Goal: Task Accomplishment & Management: Use online tool/utility

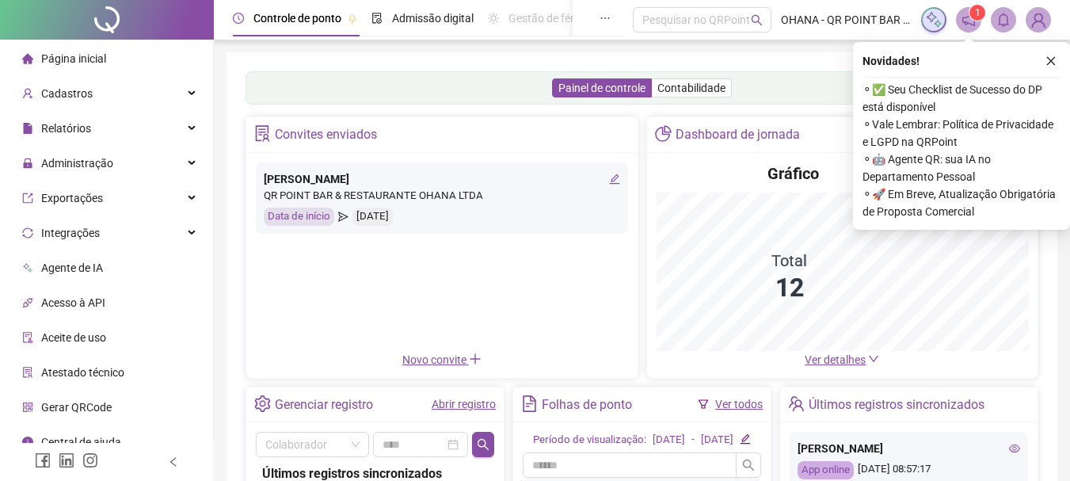
click at [1057, 56] on button "button" at bounding box center [1050, 60] width 19 height 19
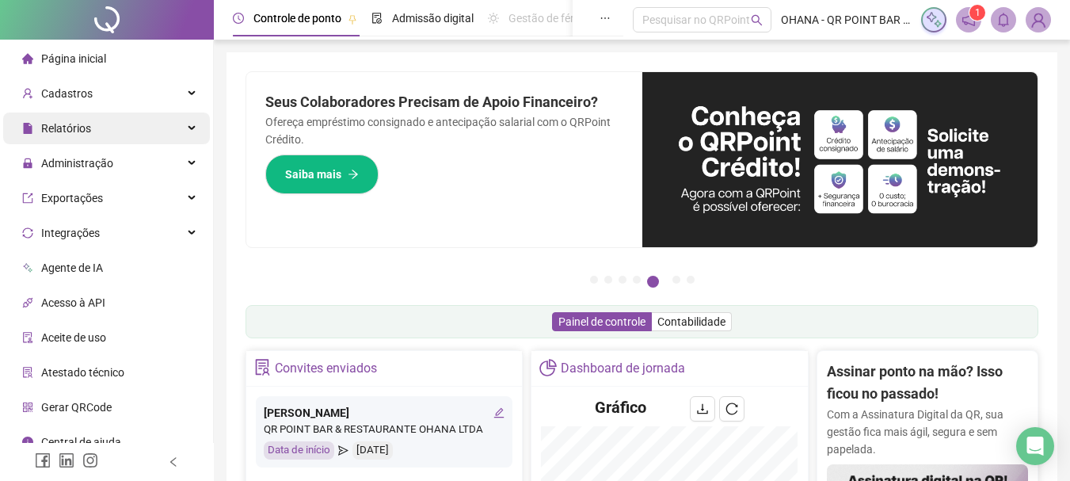
click at [107, 135] on div "Relatórios" at bounding box center [106, 128] width 207 height 32
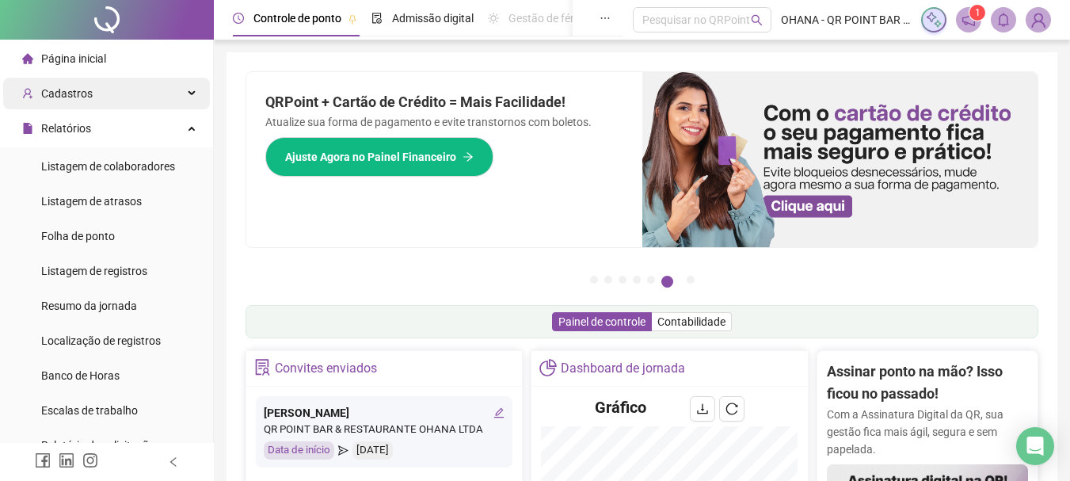
click at [97, 95] on div "Cadastros" at bounding box center [106, 94] width 207 height 32
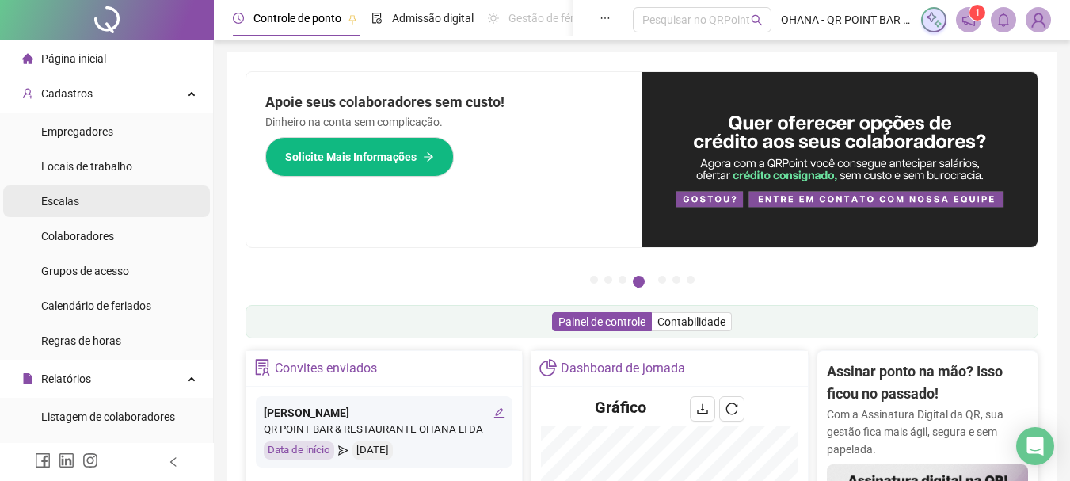
click at [58, 200] on span "Escalas" at bounding box center [60, 201] width 38 height 13
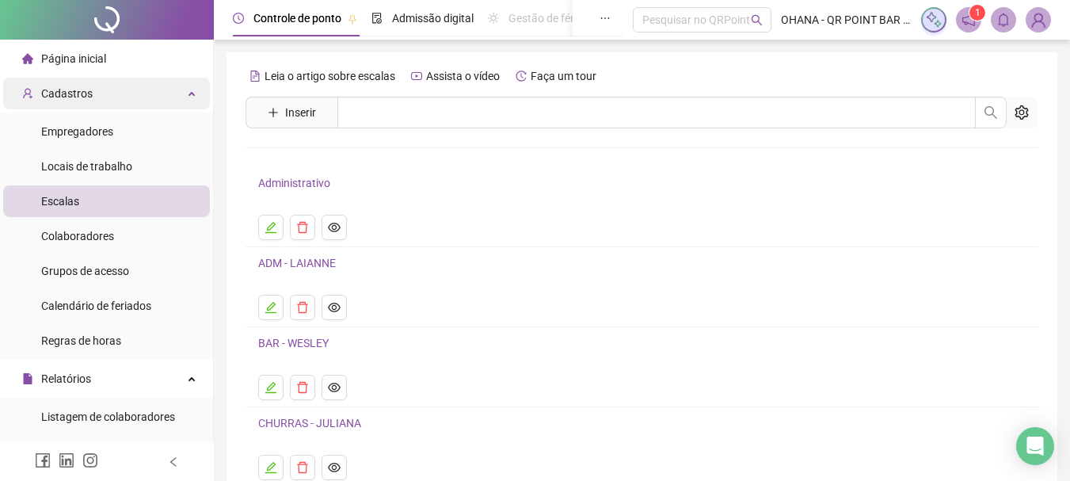
click at [182, 91] on div "Cadastros" at bounding box center [106, 94] width 207 height 32
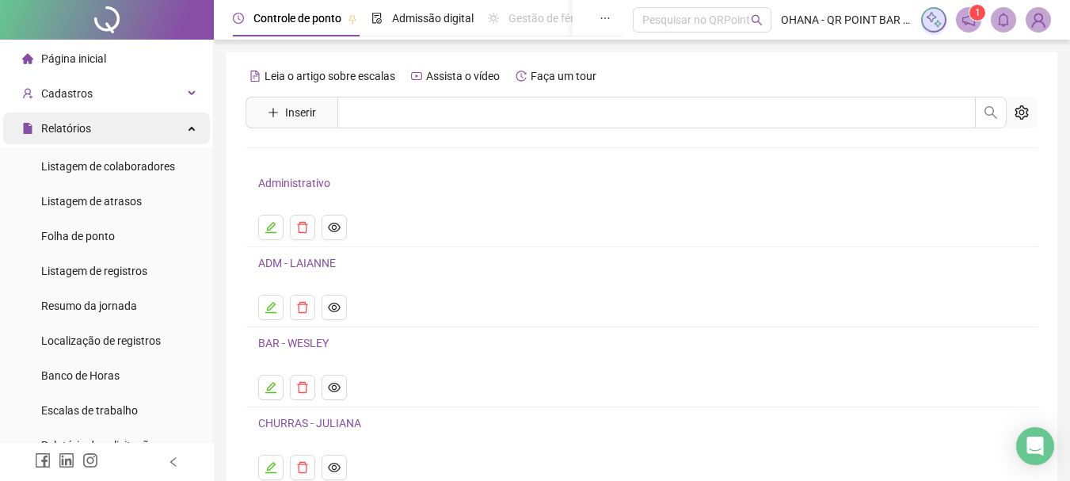
click at [181, 127] on div "Relatórios" at bounding box center [106, 128] width 207 height 32
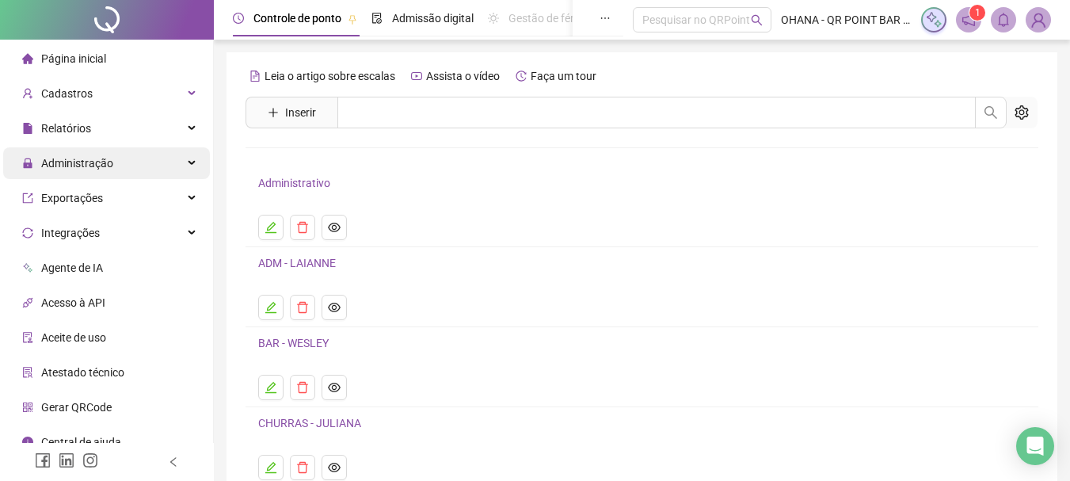
click at [189, 163] on icon at bounding box center [193, 163] width 8 height 0
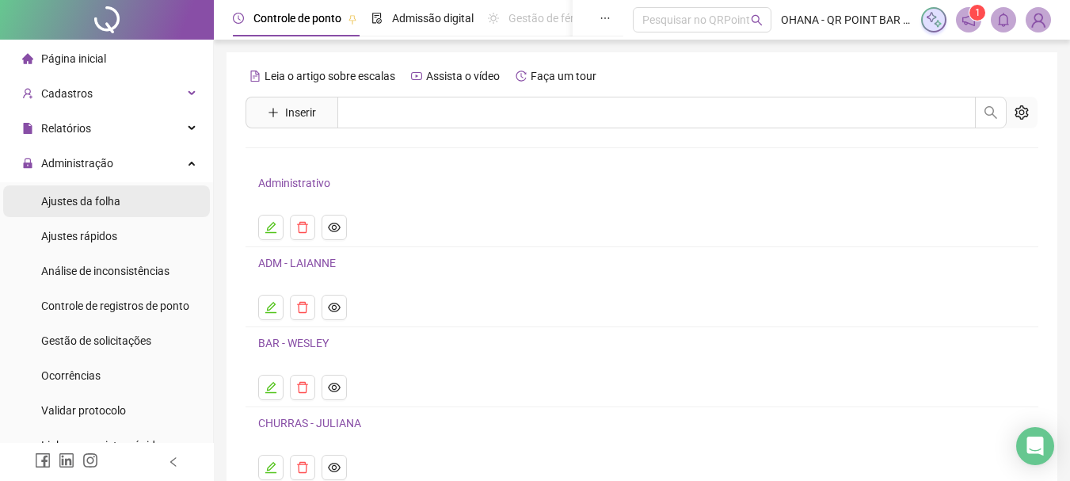
click at [93, 201] on span "Ajustes da folha" at bounding box center [80, 201] width 79 height 13
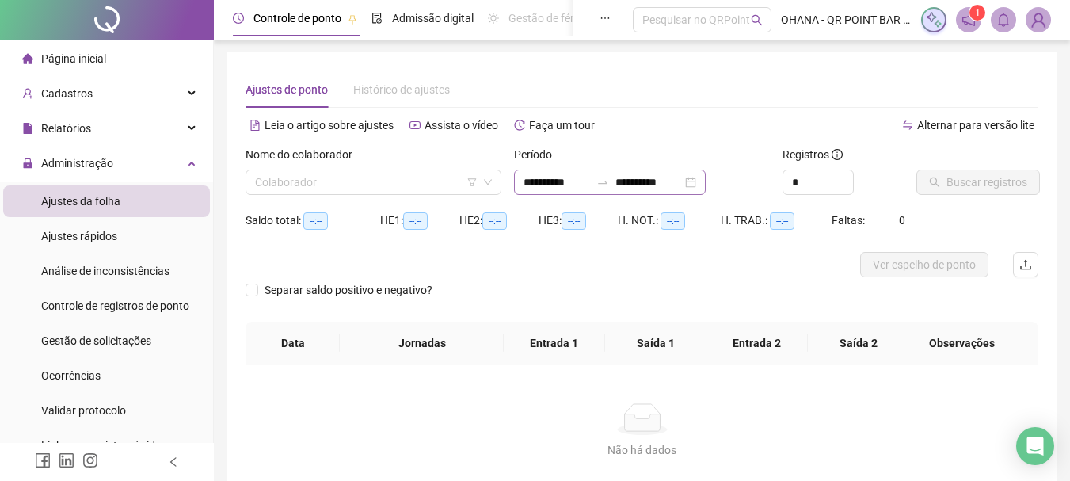
click at [706, 181] on div "**********" at bounding box center [610, 181] width 192 height 25
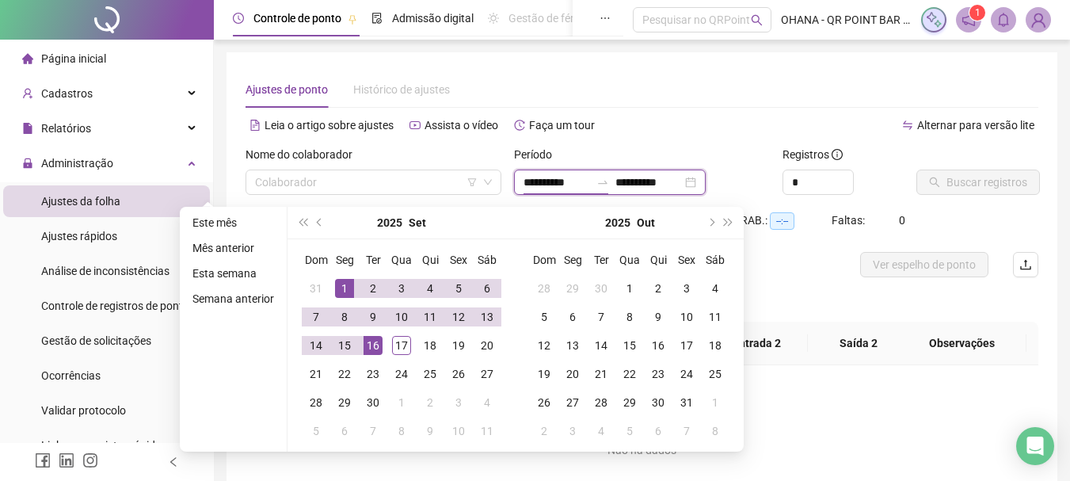
click at [682, 181] on input "**********" at bounding box center [648, 181] width 67 height 17
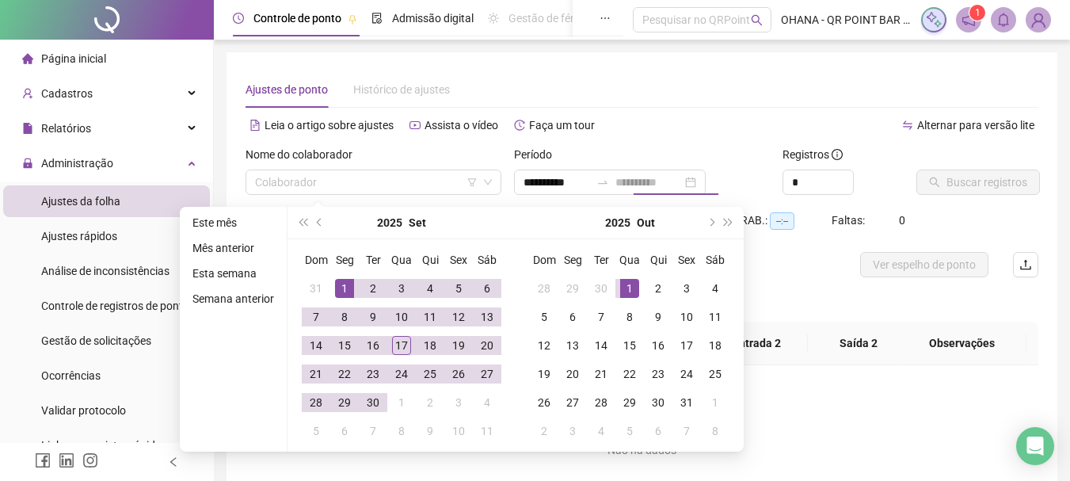
click at [634, 287] on div "1" at bounding box center [629, 288] width 19 height 19
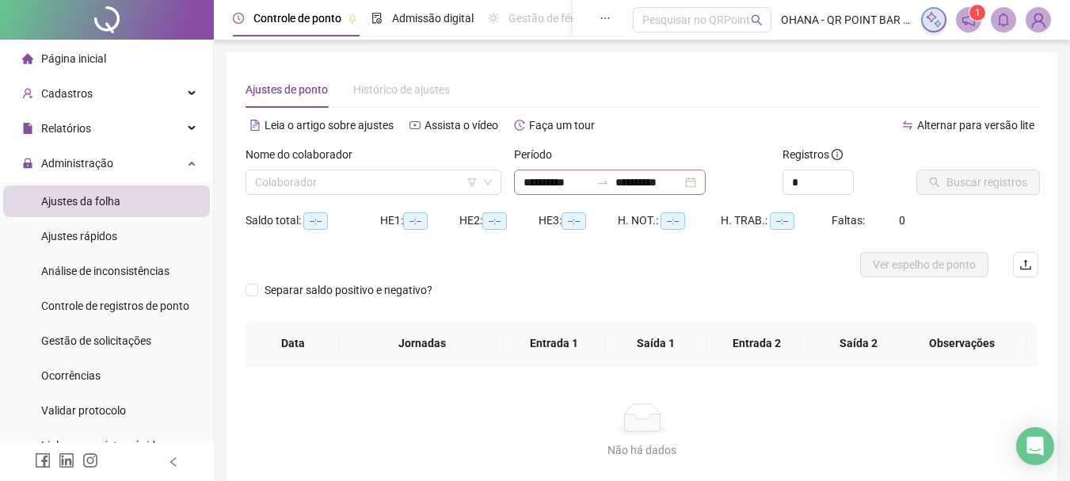
click at [706, 185] on div "**********" at bounding box center [610, 181] width 192 height 25
click at [682, 181] on input "**********" at bounding box center [648, 181] width 67 height 17
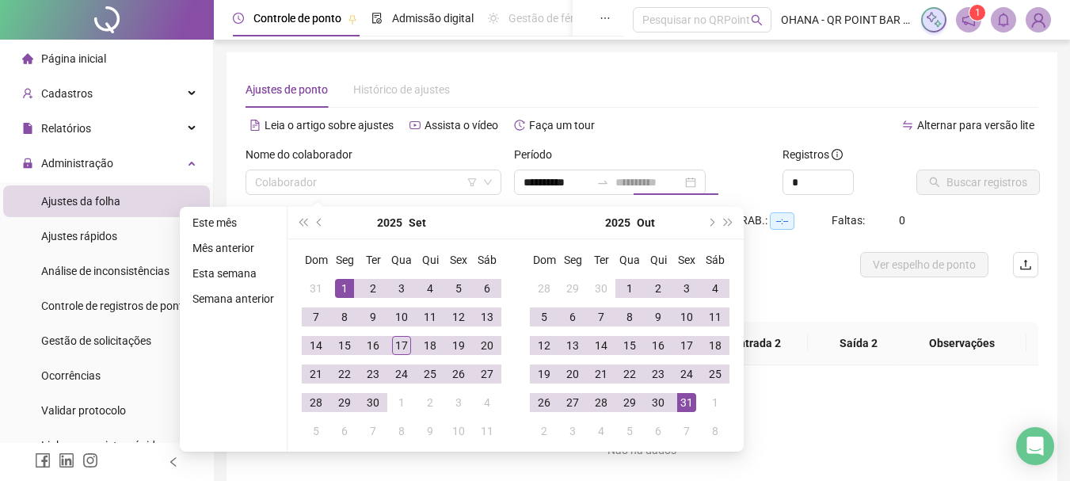
drag, startPoint x: 691, startPoint y: 404, endPoint x: 744, endPoint y: 253, distance: 159.5
click at [692, 404] on div "31" at bounding box center [686, 402] width 19 height 19
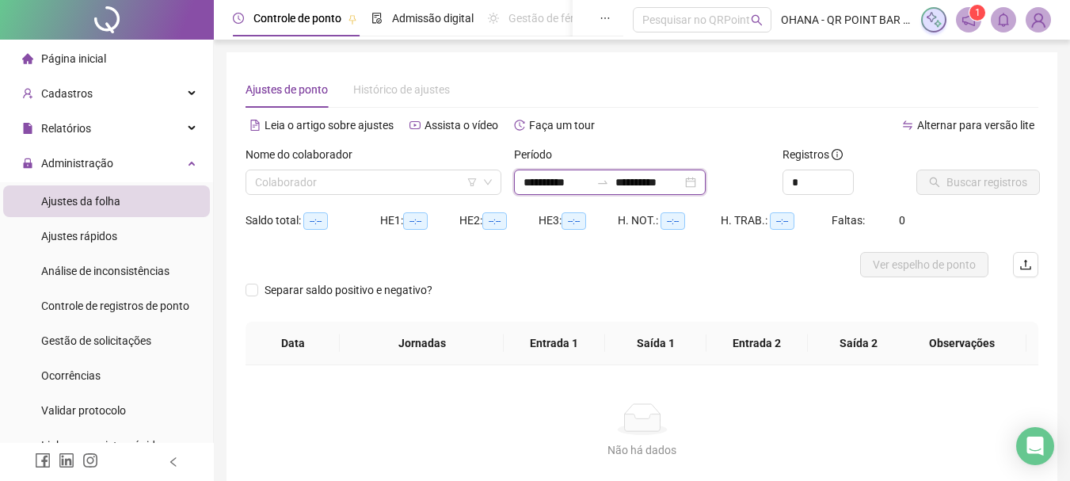
click at [682, 182] on input "**********" at bounding box center [648, 181] width 67 height 17
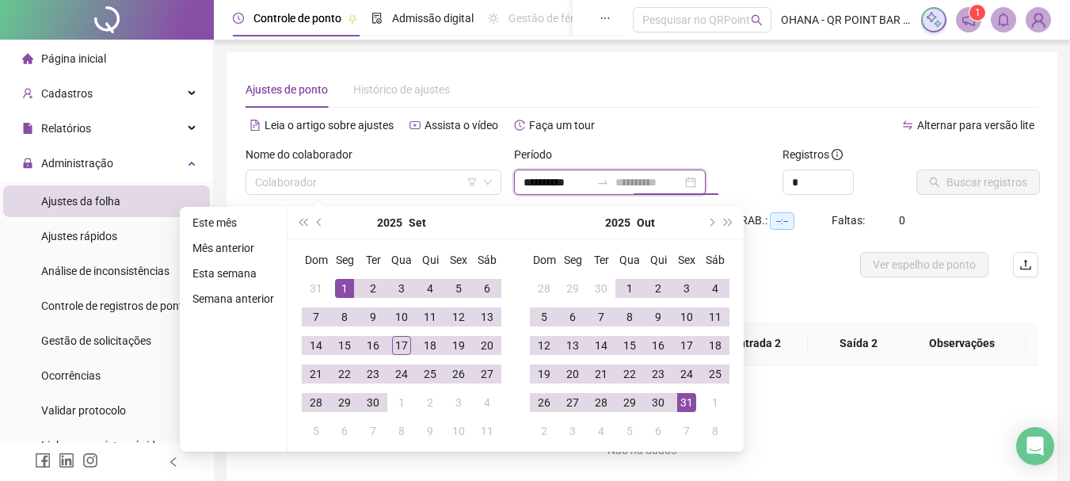
type input "**********"
click at [684, 398] on div "31" at bounding box center [686, 402] width 19 height 19
click at [337, 284] on div "1" at bounding box center [344, 288] width 19 height 19
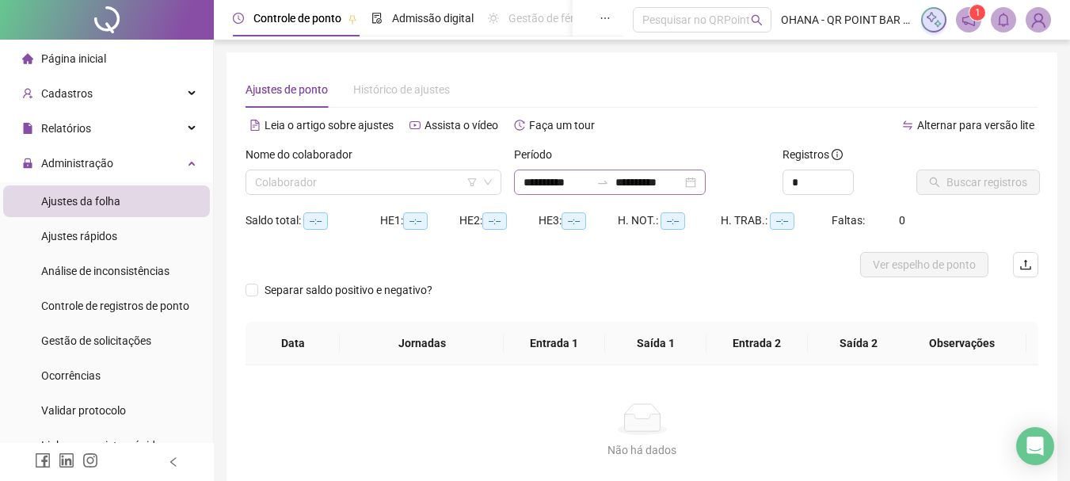
click at [615, 183] on div at bounding box center [602, 182] width 25 height 13
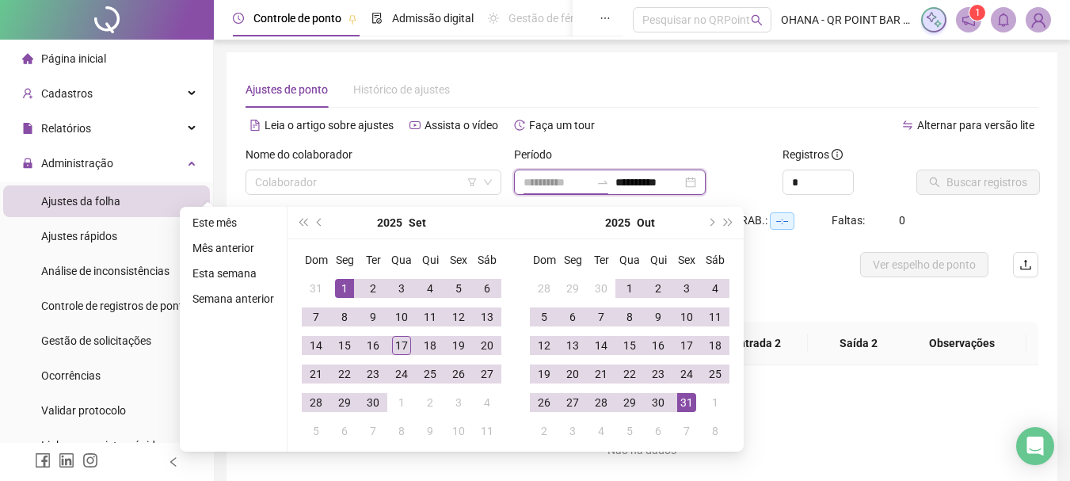
type input "**********"
click at [343, 276] on td "1" at bounding box center [344, 288] width 29 height 29
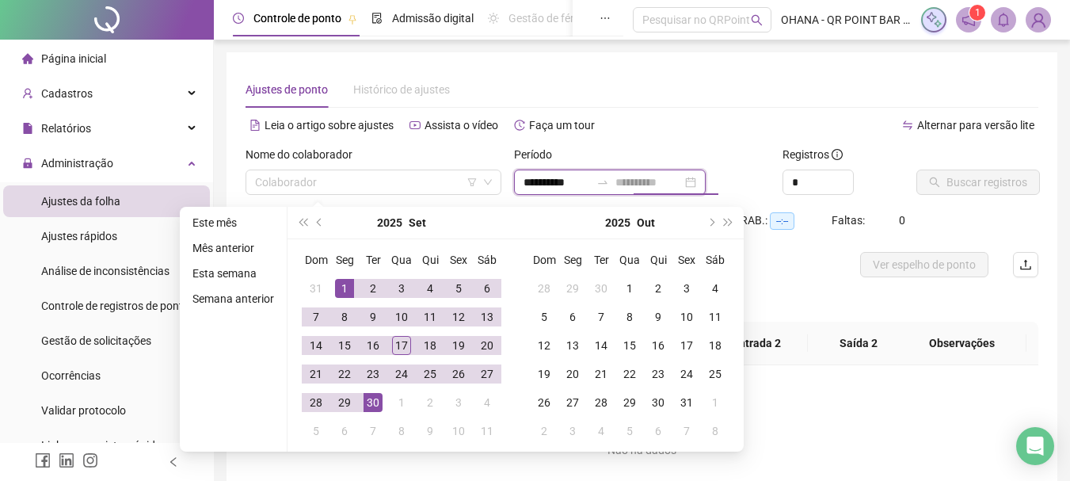
type input "**********"
click at [367, 398] on div "30" at bounding box center [372, 402] width 19 height 19
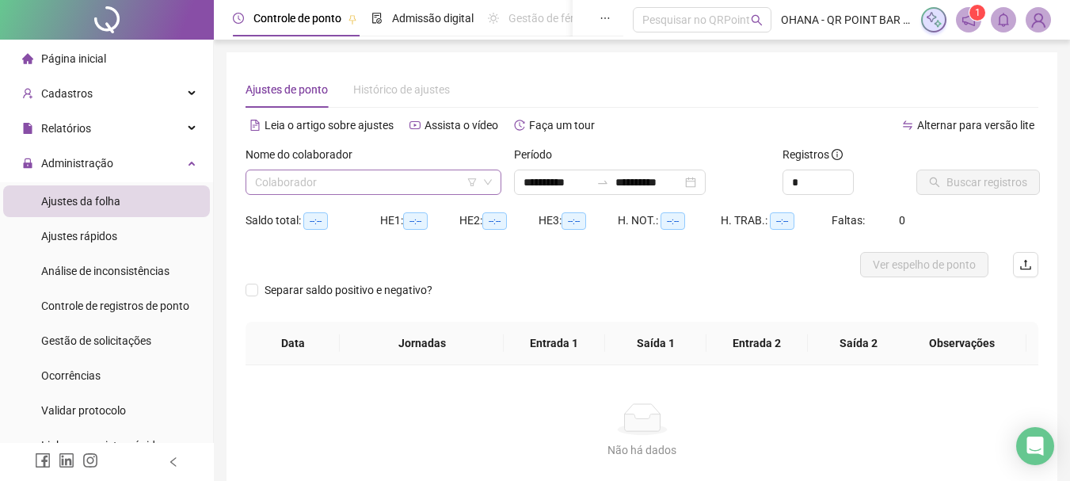
click at [397, 181] on input "search" at bounding box center [366, 182] width 223 height 24
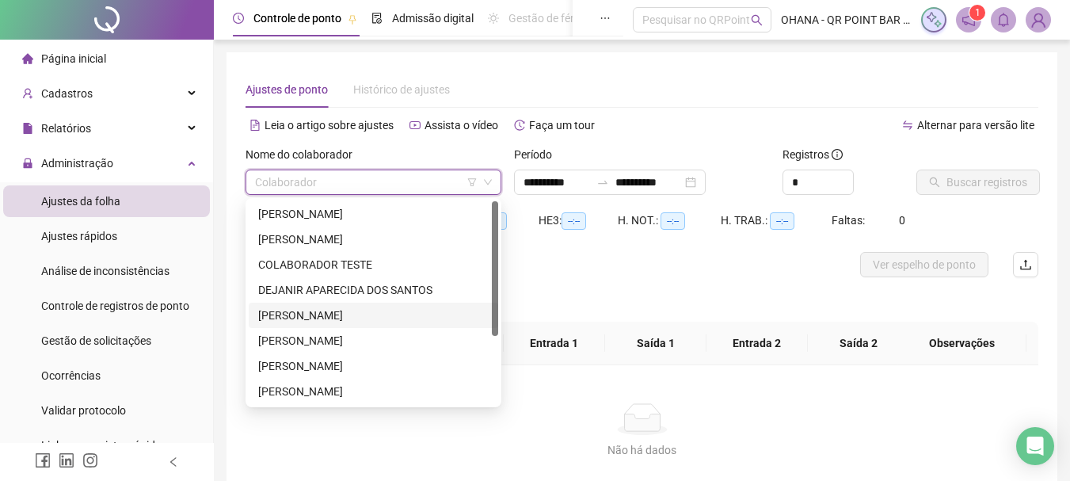
click at [341, 318] on div "[PERSON_NAME]" at bounding box center [373, 314] width 230 height 17
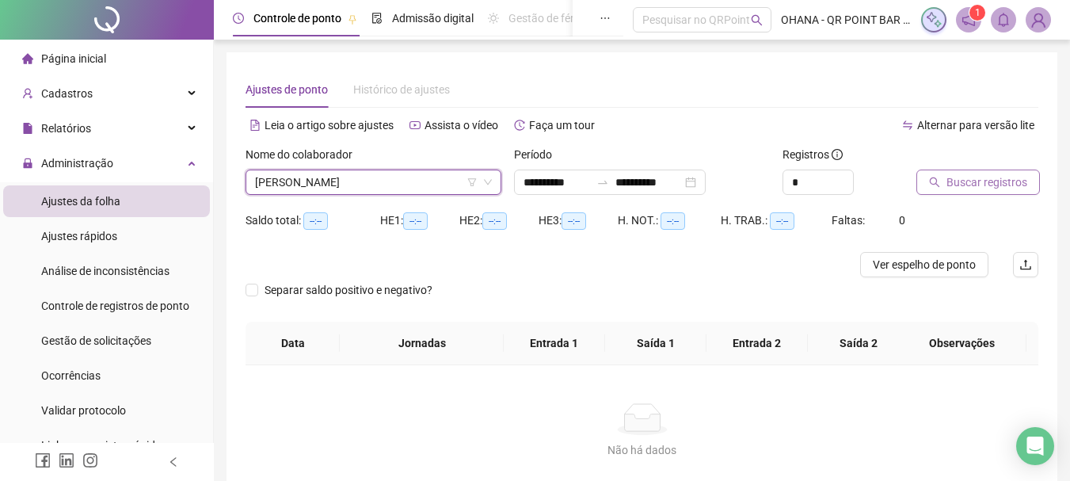
click at [981, 188] on span "Buscar registros" at bounding box center [986, 181] width 81 height 17
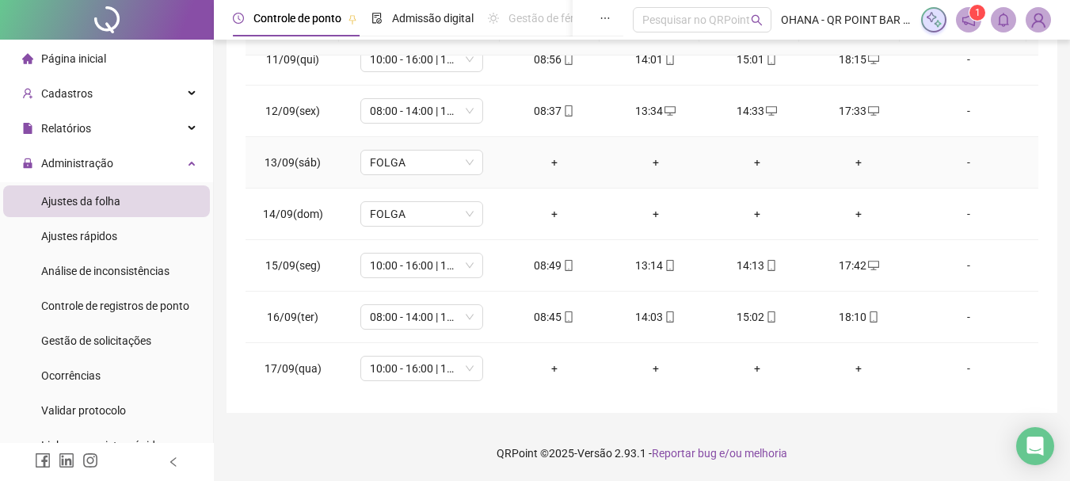
scroll to position [537, 0]
click at [854, 312] on div "18:10" at bounding box center [858, 315] width 76 height 17
type input "**********"
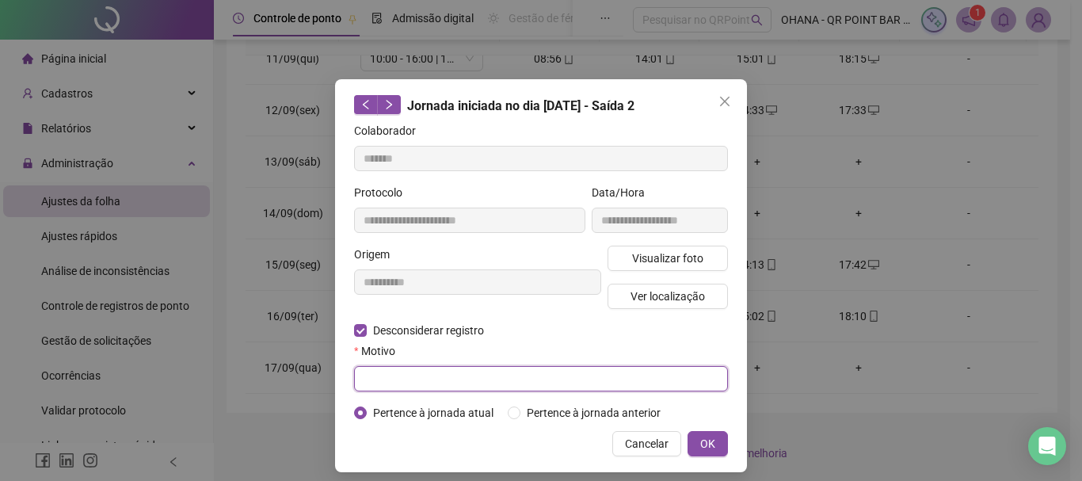
click at [520, 384] on input "text" at bounding box center [541, 378] width 374 height 25
type input "**********"
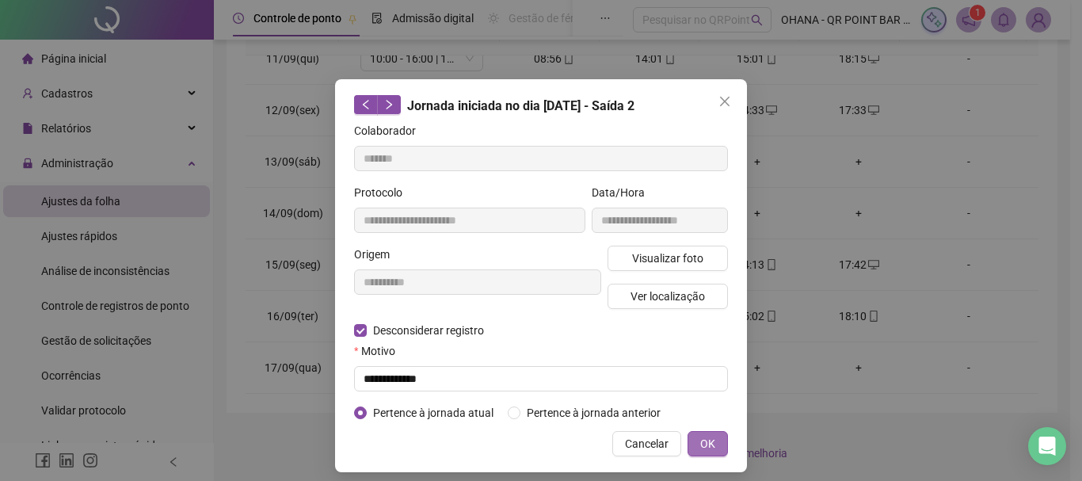
click at [702, 432] on button "OK" at bounding box center [707, 443] width 40 height 25
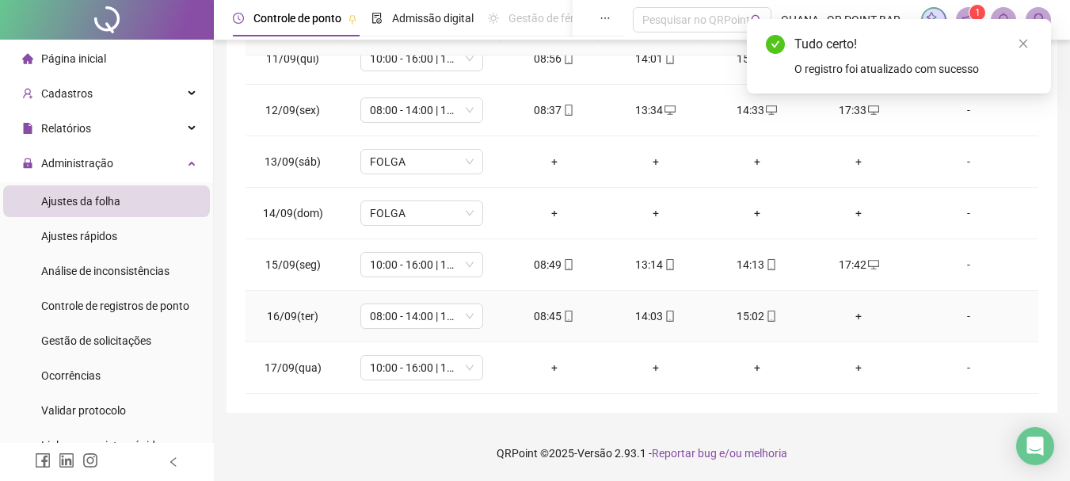
click at [851, 313] on div "+" at bounding box center [858, 315] width 76 height 17
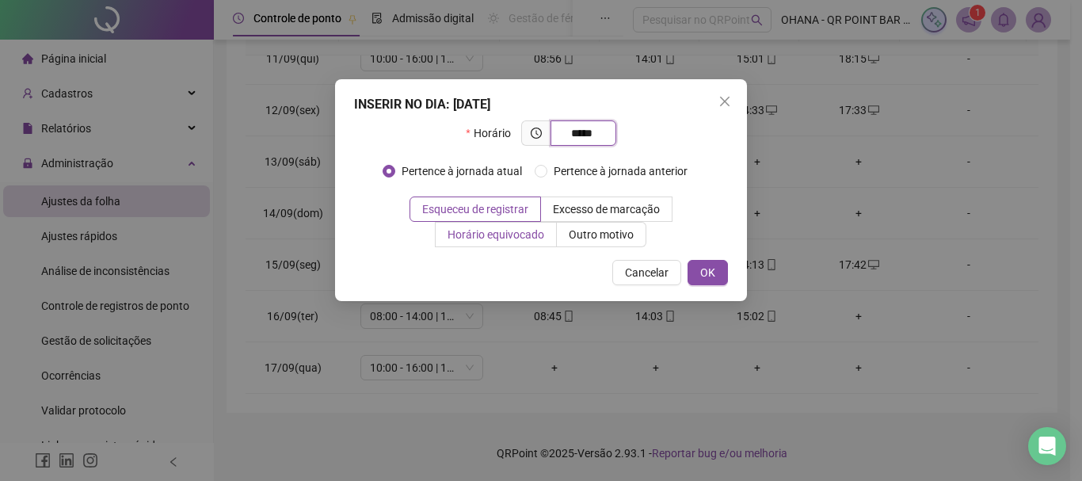
type input "*****"
click at [512, 232] on span "Horário equivocado" at bounding box center [495, 234] width 97 height 13
click at [700, 267] on span "OK" at bounding box center [707, 272] width 15 height 17
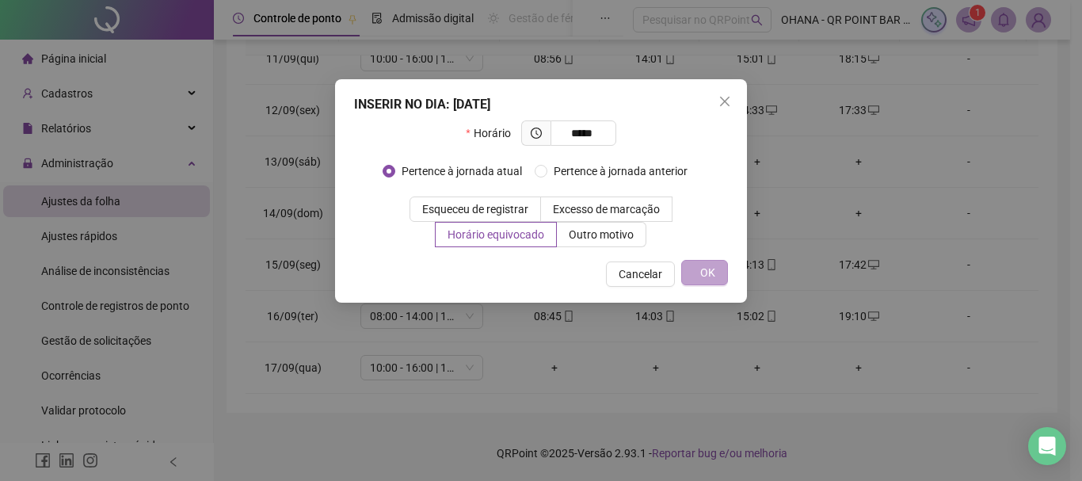
click at [713, 272] on span "OK" at bounding box center [707, 272] width 15 height 17
click at [919, 214] on div "INSERIR NO DIA : [DATE] Horário ***** Pertence à jornada atual Pertence à jorna…" at bounding box center [541, 240] width 1082 height 481
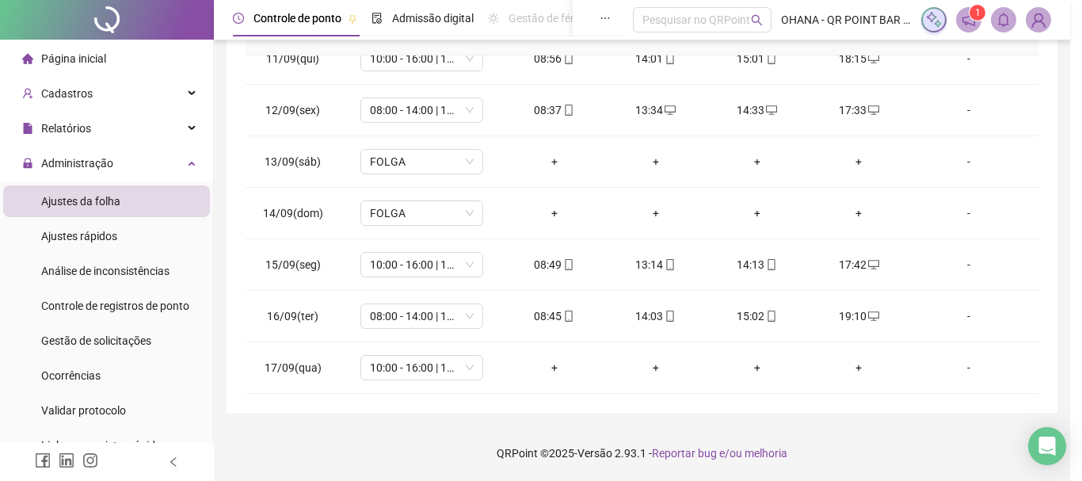
click at [546, 368] on div "INSERIR NO DIA : [DATE] Horário ***** Pertence à jornada atual Pertence à jorna…" at bounding box center [541, 240] width 1082 height 481
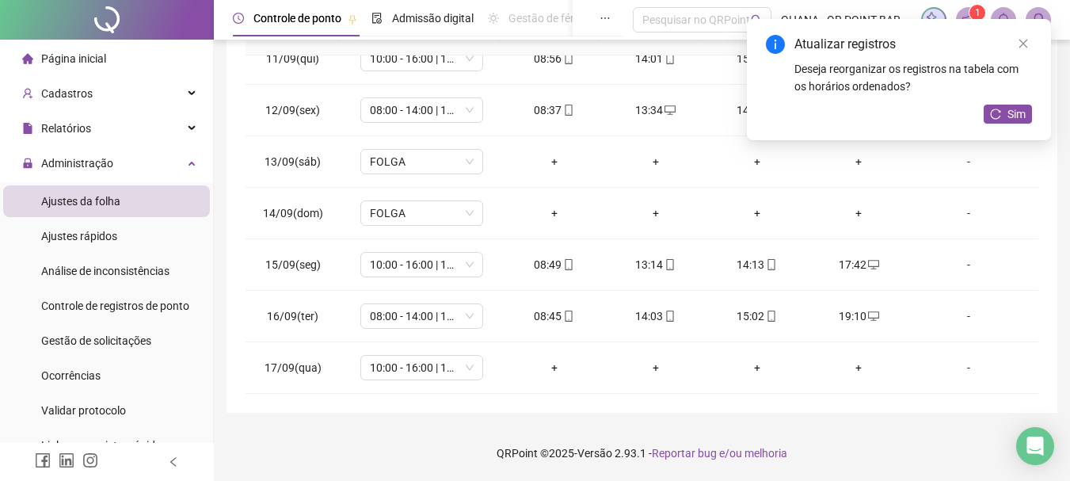
click at [551, 366] on div "+" at bounding box center [554, 367] width 76 height 17
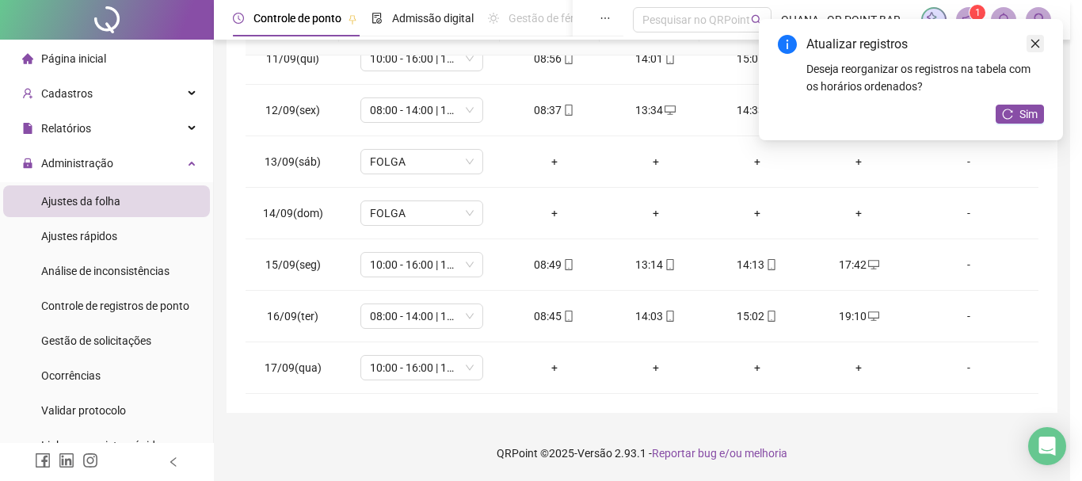
click at [1028, 36] on link "Close" at bounding box center [1034, 43] width 17 height 17
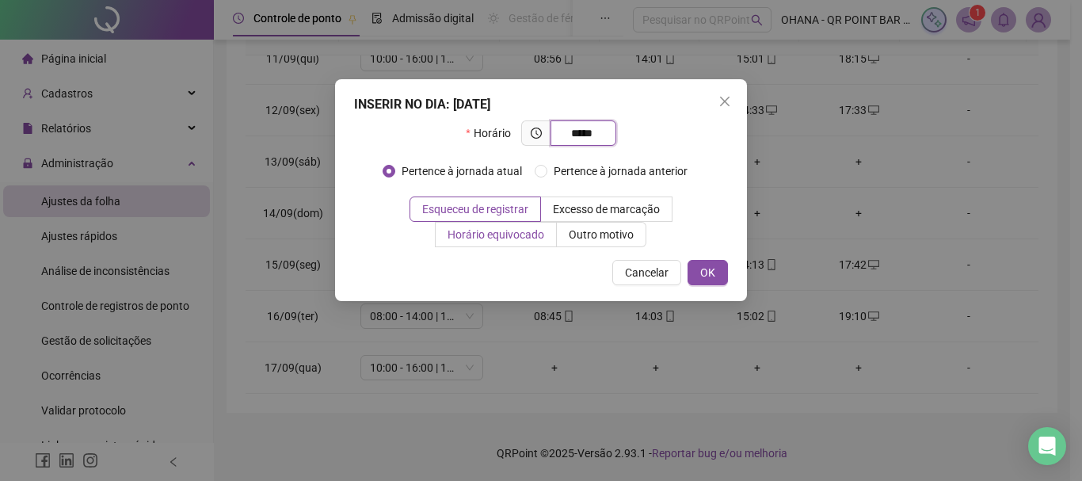
type input "*****"
click at [510, 235] on span "Horário equivocado" at bounding box center [495, 234] width 97 height 13
click at [514, 211] on span "Esqueceu de registrar" at bounding box center [475, 209] width 106 height 13
click at [714, 272] on span "OK" at bounding box center [707, 272] width 15 height 17
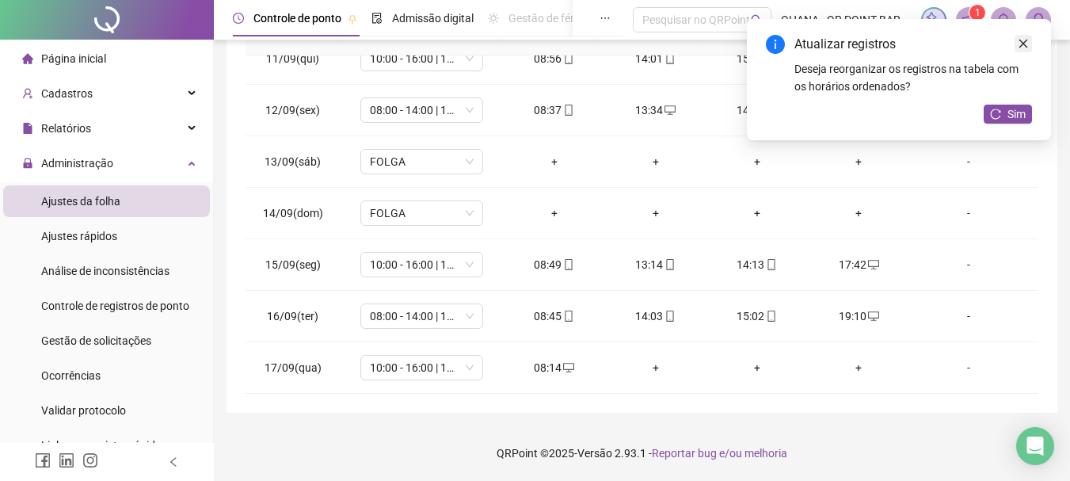
click at [1022, 46] on icon "close" at bounding box center [1023, 43] width 11 height 11
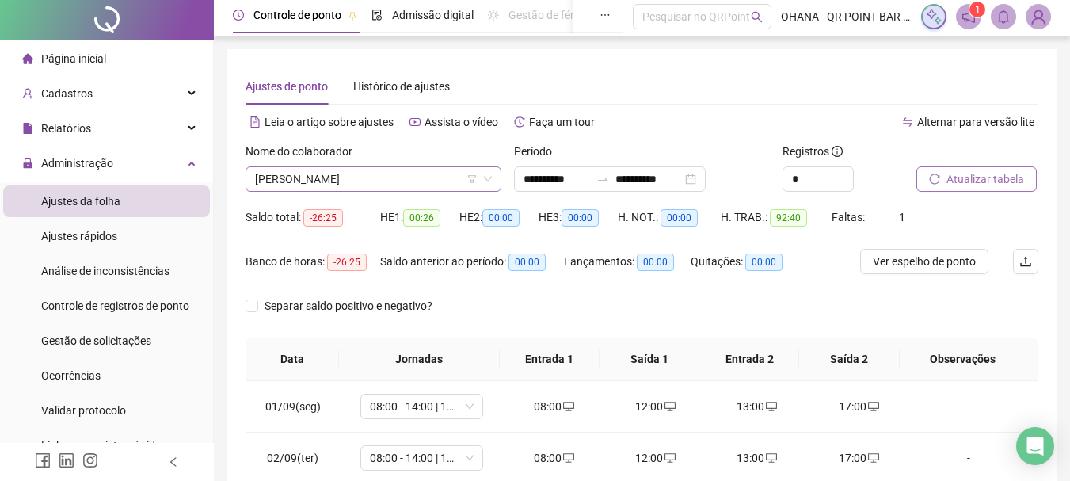
scroll to position [0, 0]
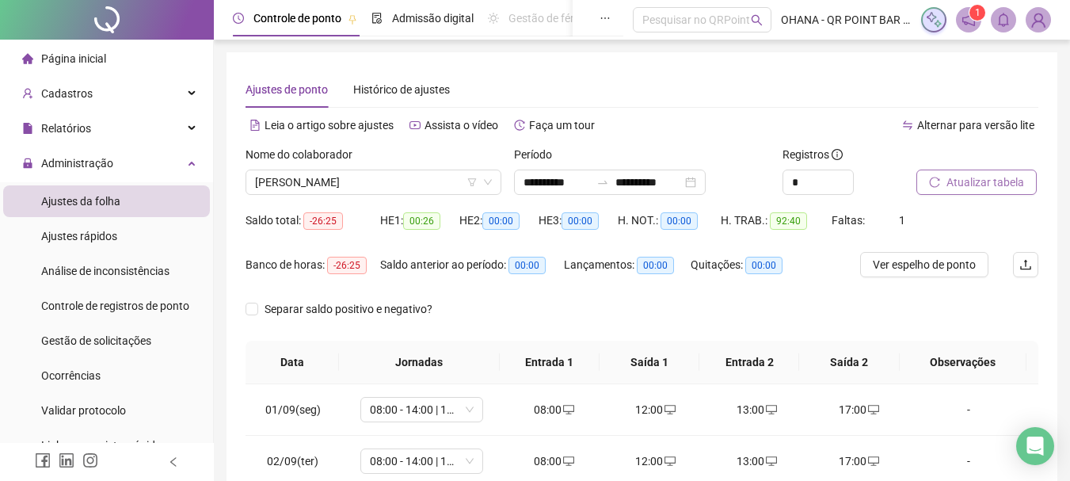
click at [987, 188] on span "Atualizar tabela" at bounding box center [985, 181] width 78 height 17
click at [448, 185] on span "[PERSON_NAME]" at bounding box center [373, 182] width 237 height 24
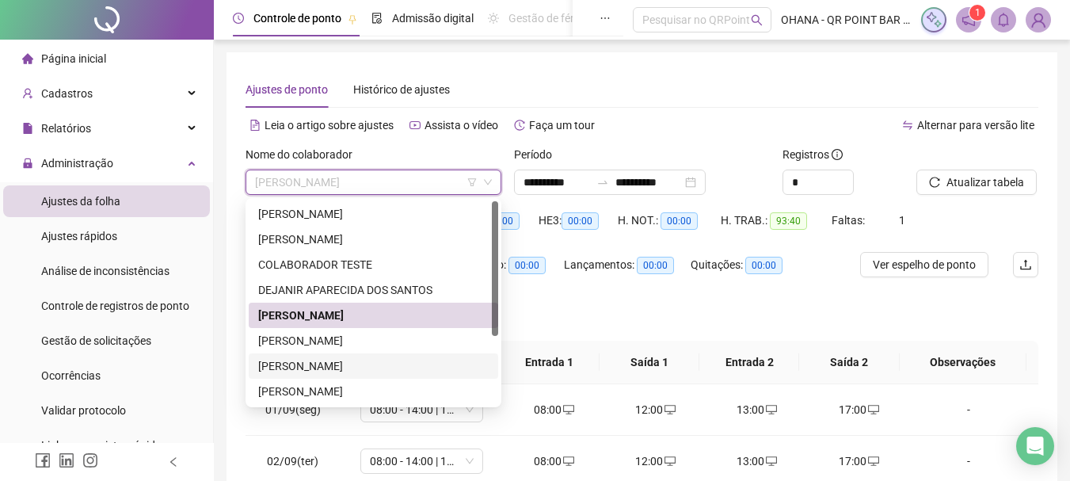
click at [338, 367] on div "[PERSON_NAME]" at bounding box center [373, 365] width 230 height 17
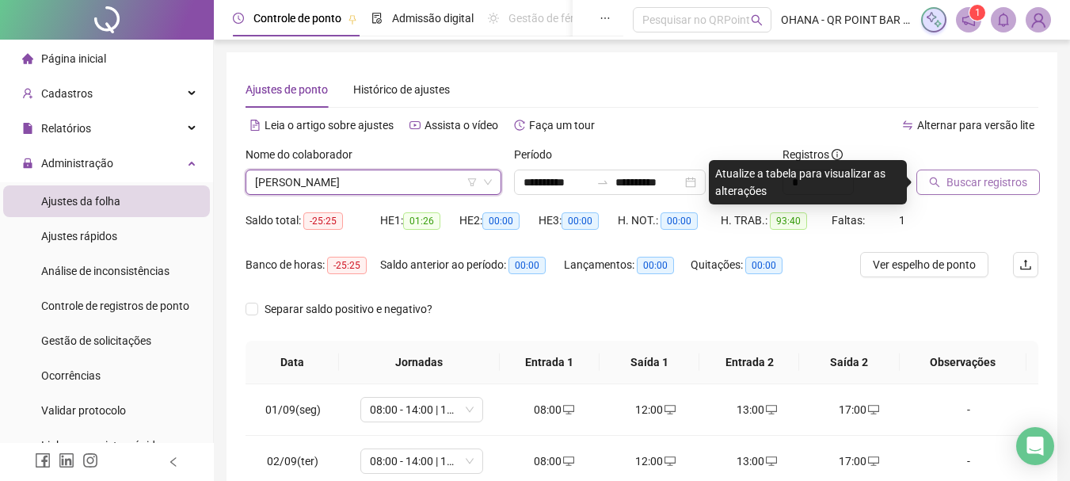
drag, startPoint x: 976, startPoint y: 183, endPoint x: 952, endPoint y: 181, distance: 23.8
click at [972, 185] on span "Buscar registros" at bounding box center [986, 181] width 81 height 17
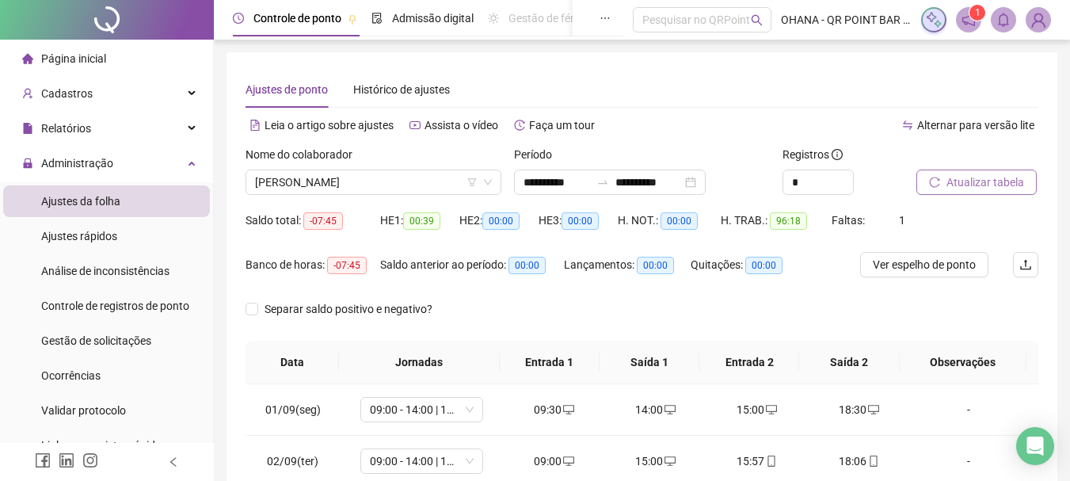
click at [945, 177] on button "Atualizar tabela" at bounding box center [976, 181] width 120 height 25
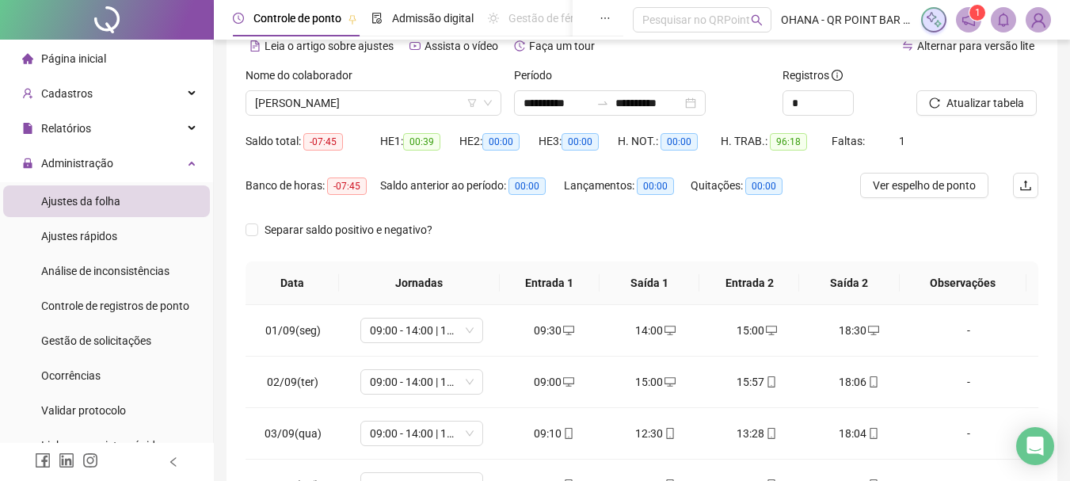
scroll to position [238, 0]
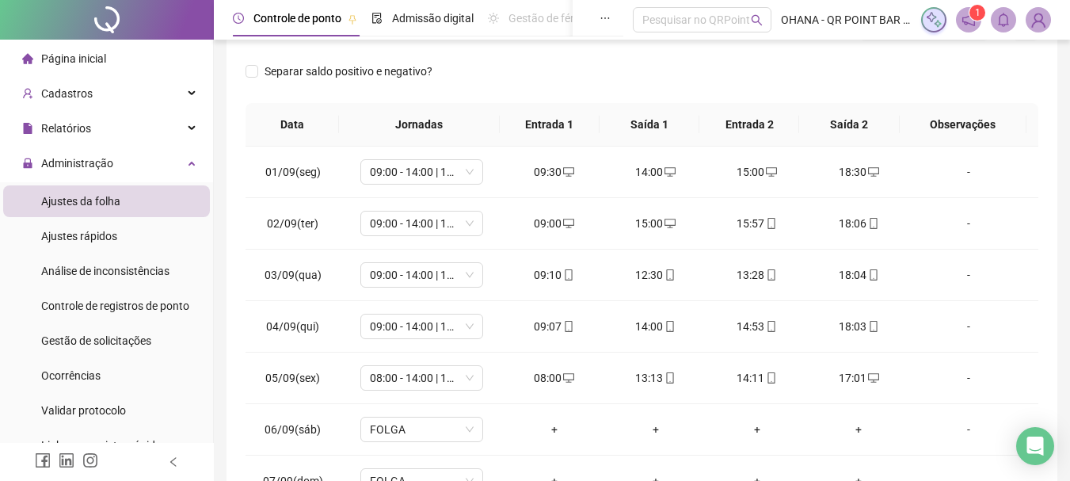
click at [885, 69] on div "Separar saldo positivo e negativo?" at bounding box center [641, 81] width 793 height 44
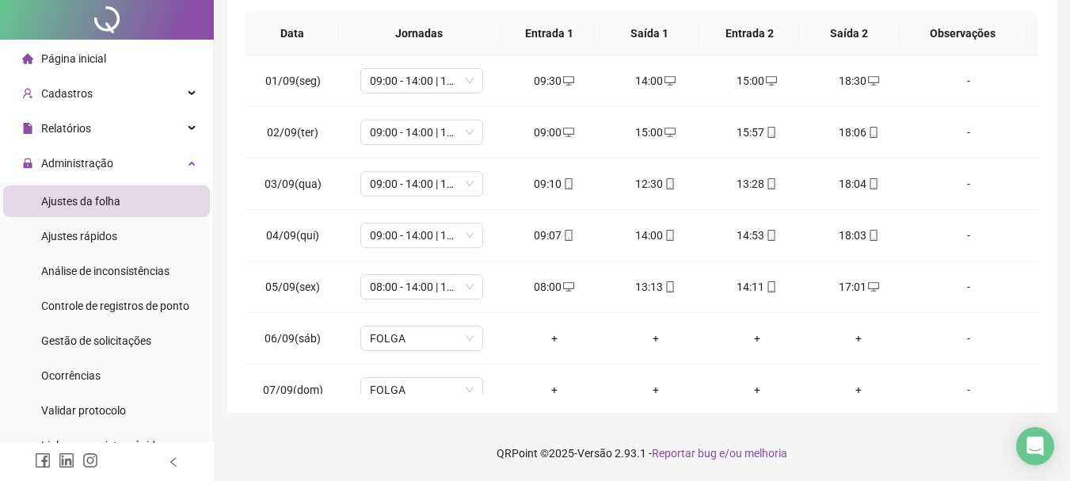
scroll to position [0, 0]
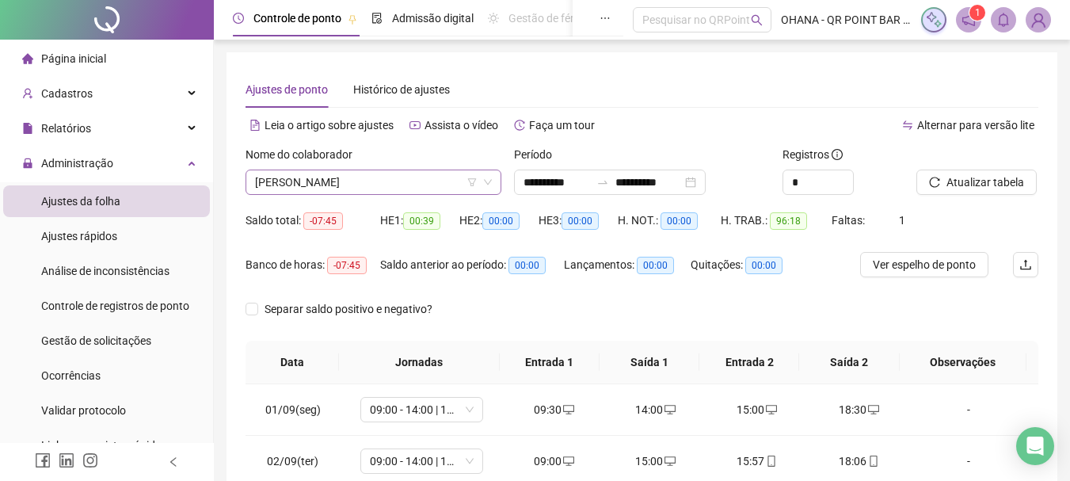
click at [421, 183] on span "[PERSON_NAME]" at bounding box center [373, 182] width 237 height 24
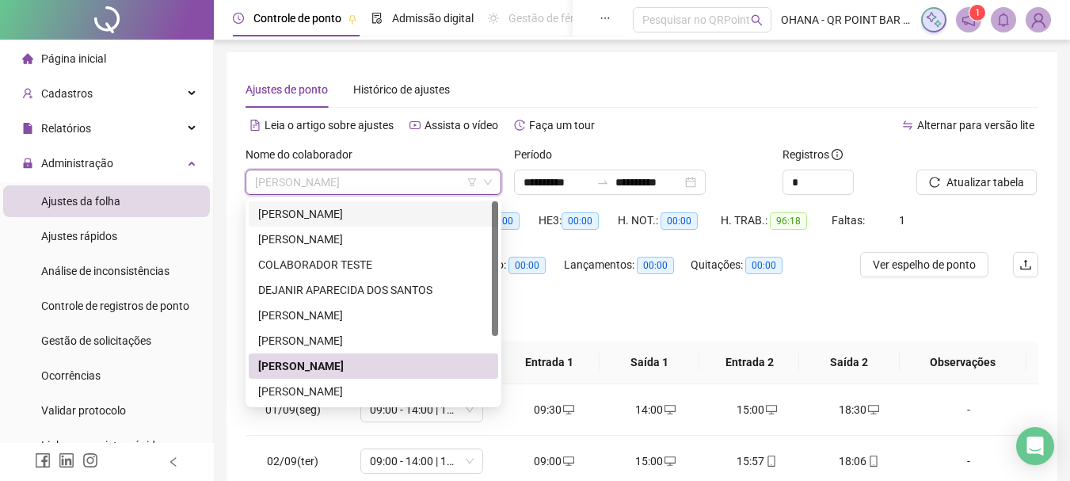
click at [325, 209] on div "[PERSON_NAME]" at bounding box center [373, 213] width 230 height 17
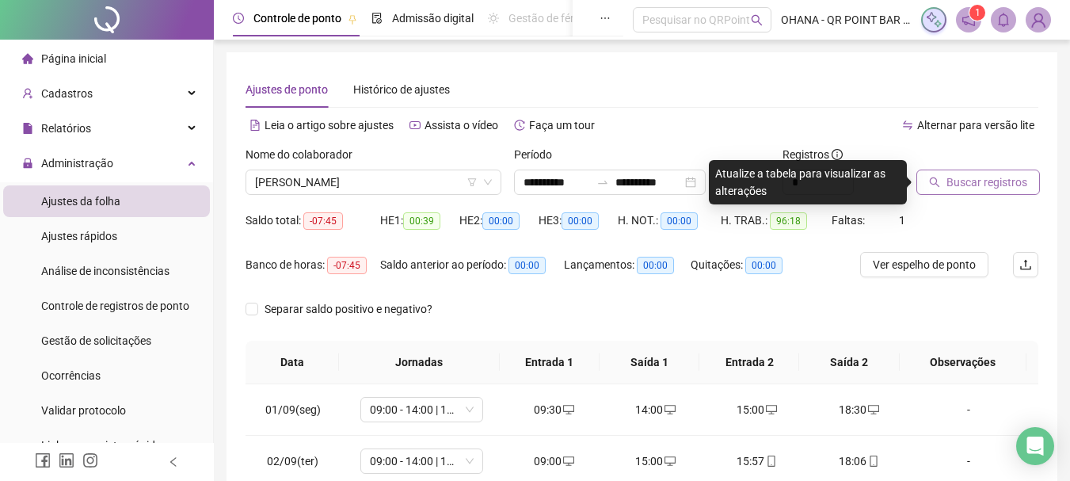
click at [957, 182] on span "Buscar registros" at bounding box center [986, 181] width 81 height 17
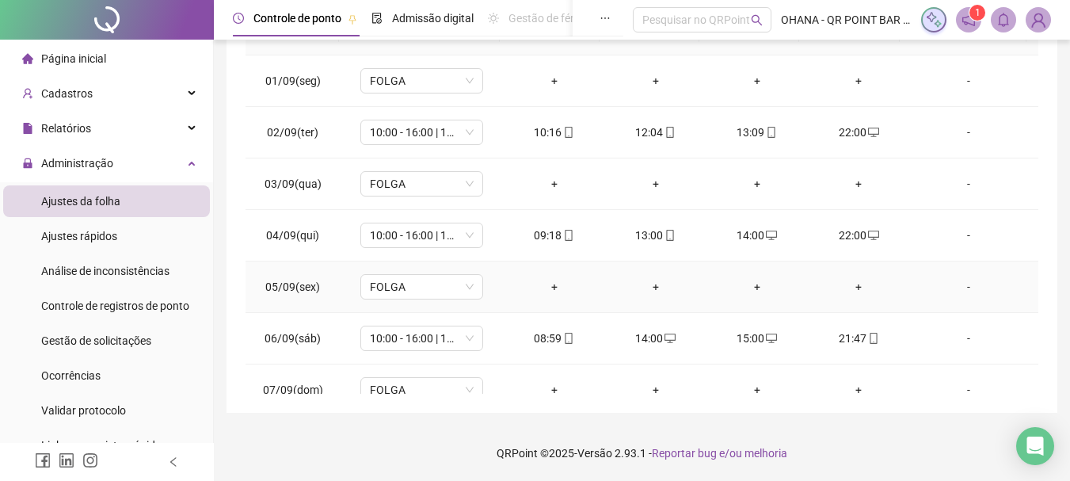
scroll to position [537, 0]
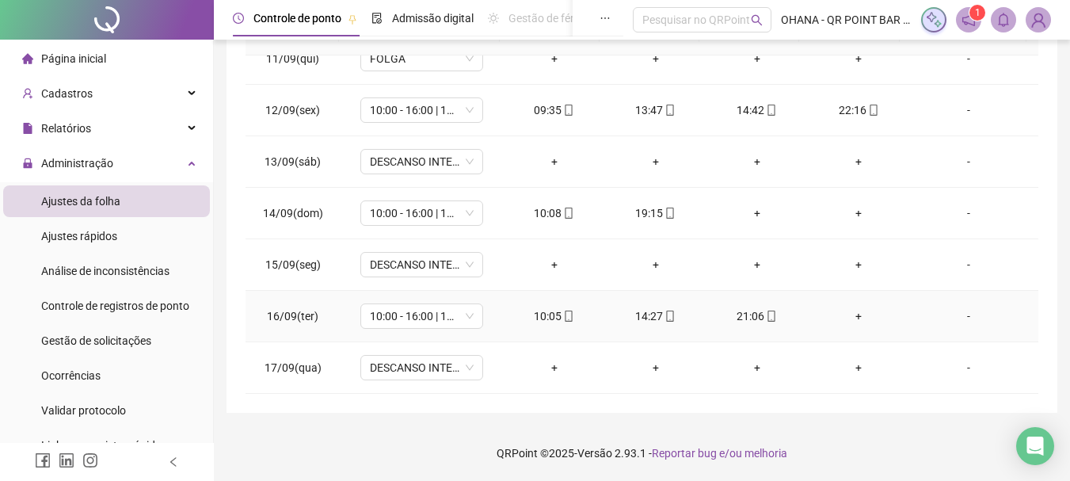
click at [847, 320] on div "+" at bounding box center [858, 315] width 76 height 17
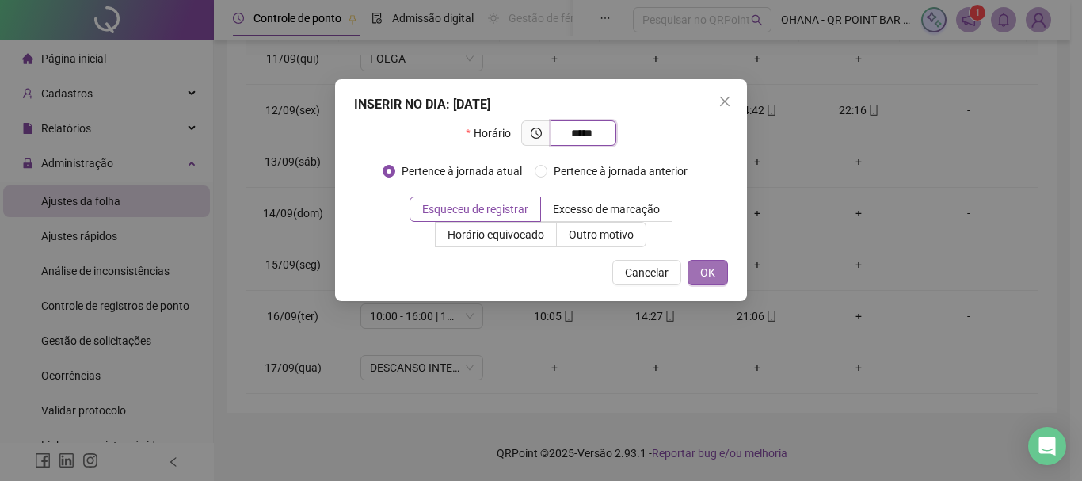
type input "*****"
click at [722, 272] on button "OK" at bounding box center [707, 272] width 40 height 25
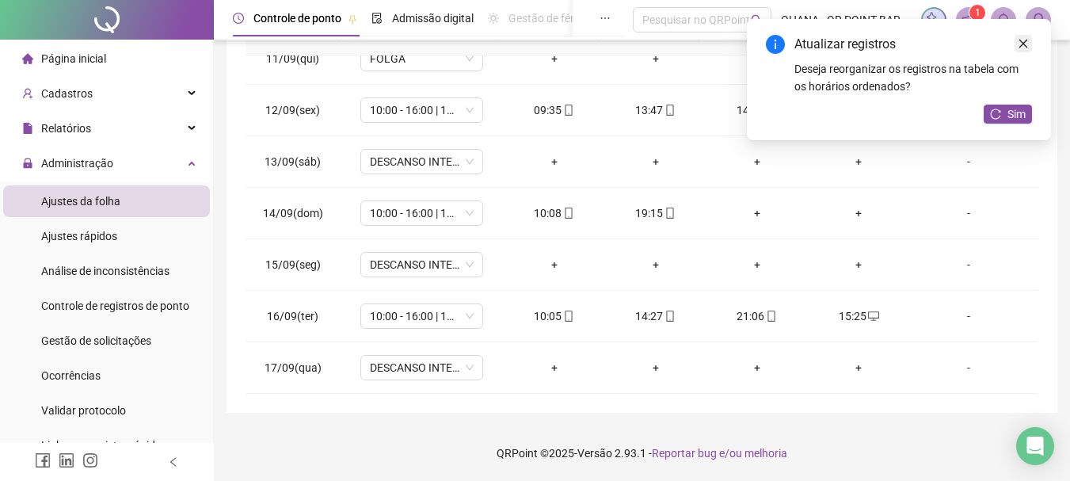
click at [1026, 44] on icon "close" at bounding box center [1023, 43] width 11 height 11
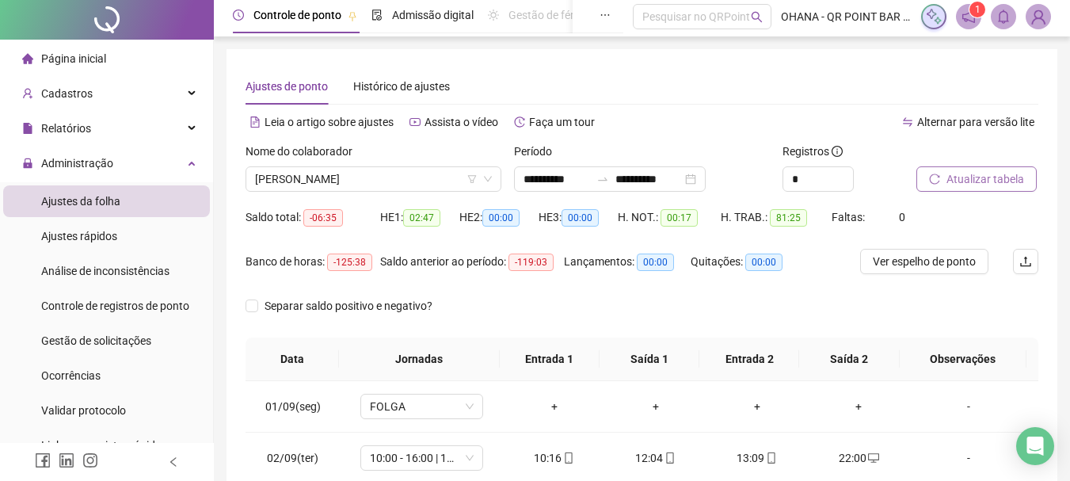
scroll to position [0, 0]
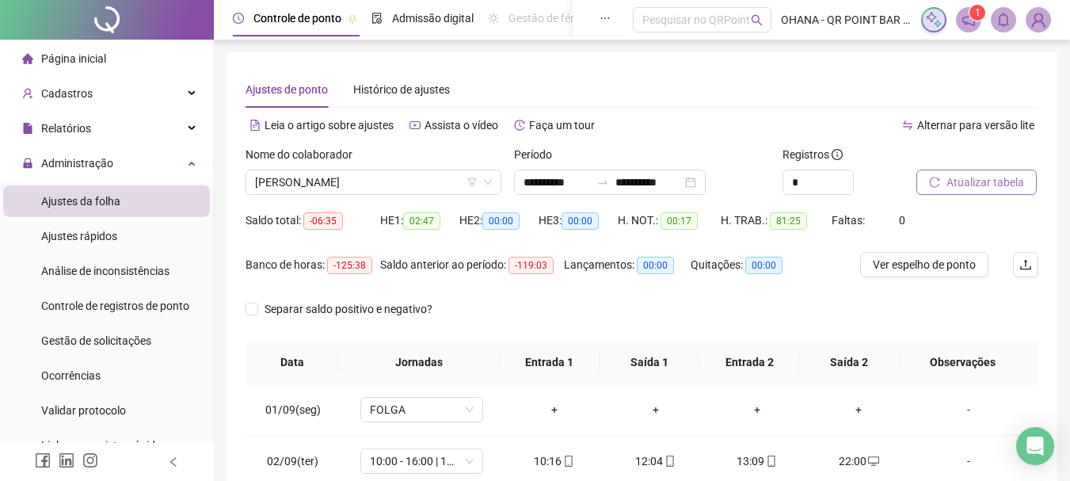
click at [1005, 169] on button "Atualizar tabela" at bounding box center [976, 181] width 120 height 25
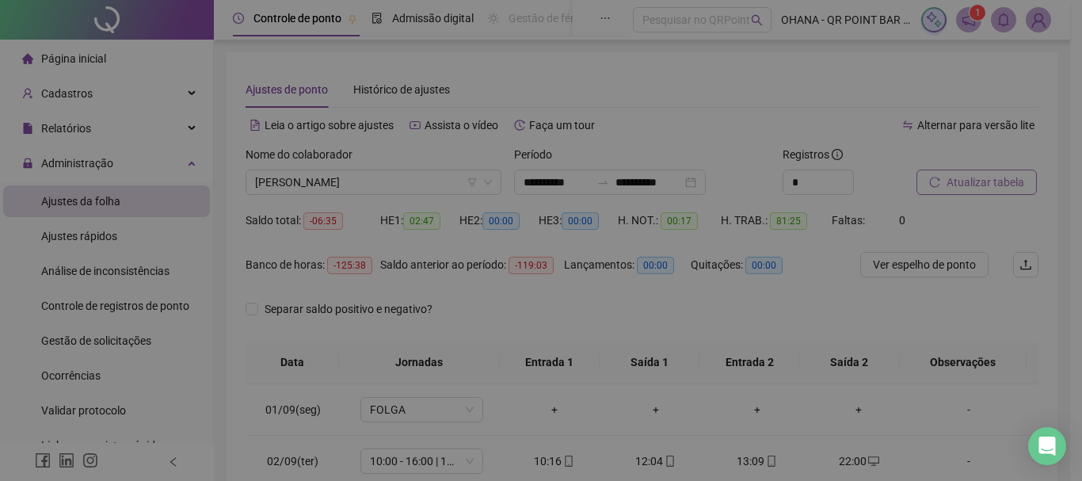
click at [995, 180] on div "Atualizando tabela Atualizando e reorganizando os registros... OK" at bounding box center [541, 240] width 1082 height 481
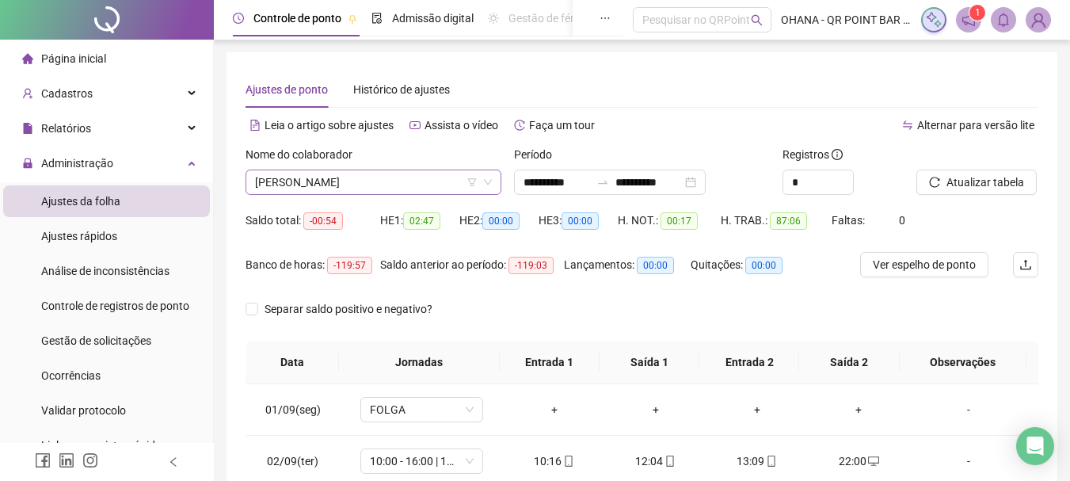
click at [415, 182] on span "[PERSON_NAME]" at bounding box center [373, 182] width 237 height 24
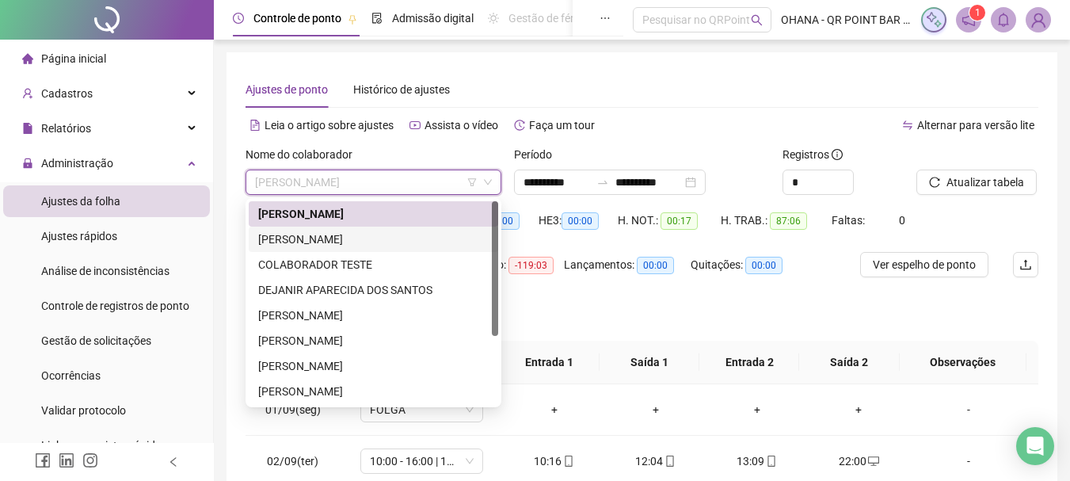
click at [377, 240] on div "[PERSON_NAME]" at bounding box center [373, 238] width 230 height 17
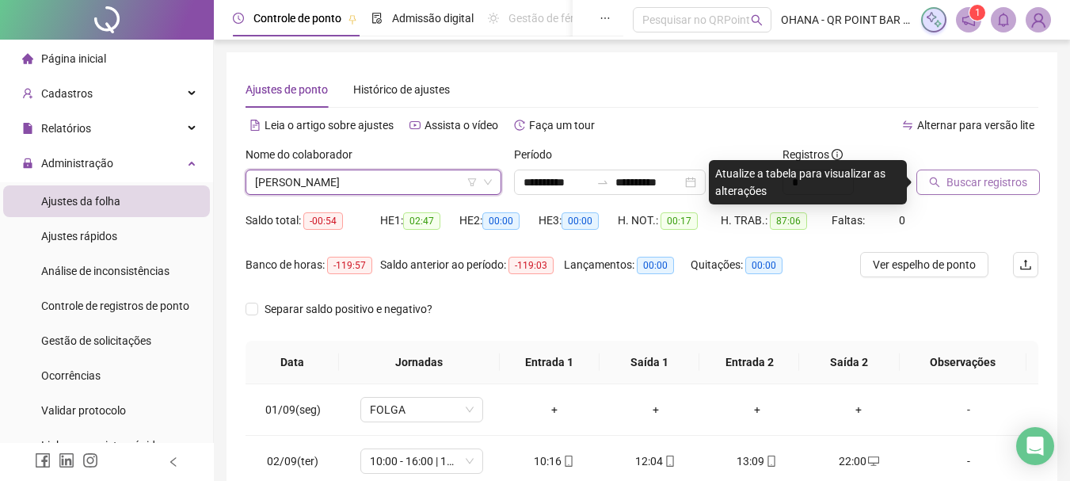
click at [981, 181] on span "Buscar registros" at bounding box center [986, 181] width 81 height 17
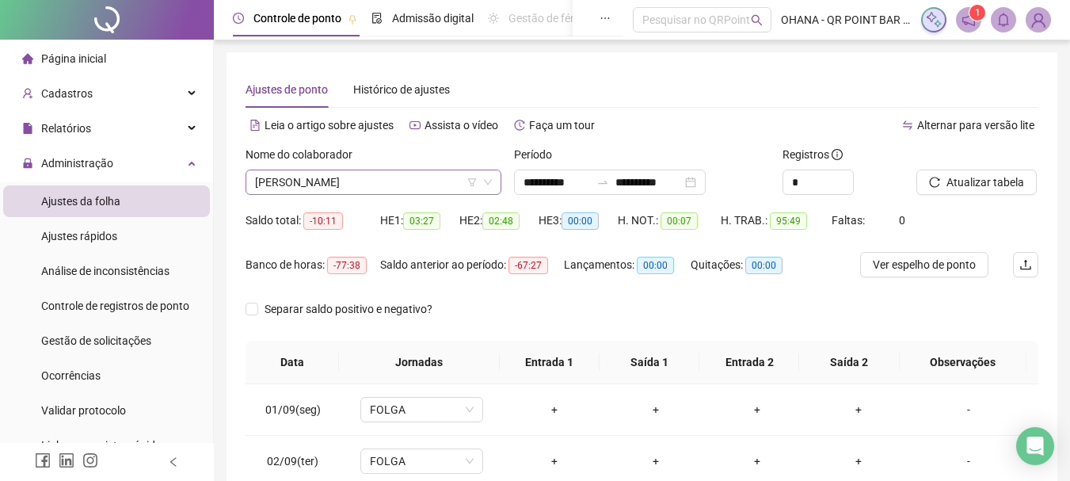
click at [449, 175] on span "[PERSON_NAME]" at bounding box center [373, 182] width 237 height 24
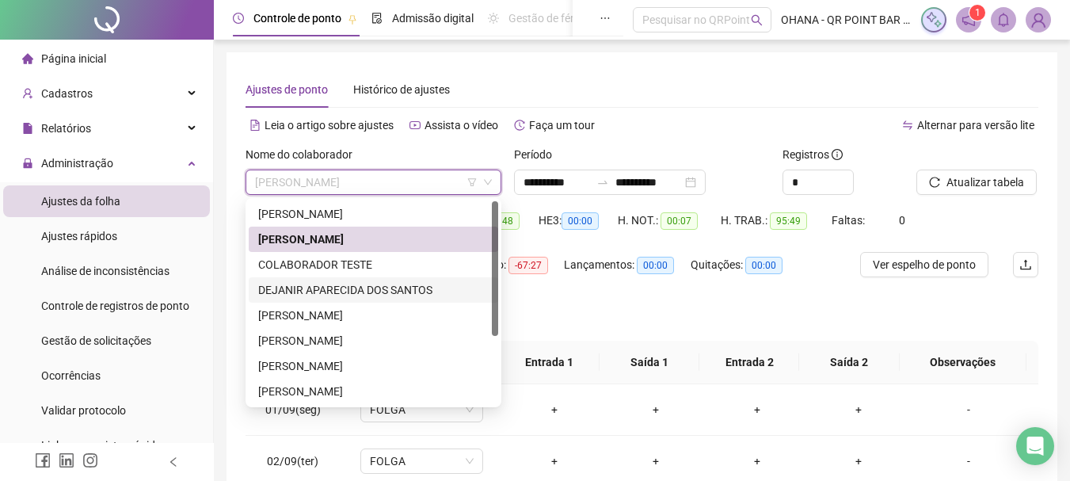
click at [340, 295] on div "DEJANIR APARECIDA DOS SANTOS" at bounding box center [373, 289] width 230 height 17
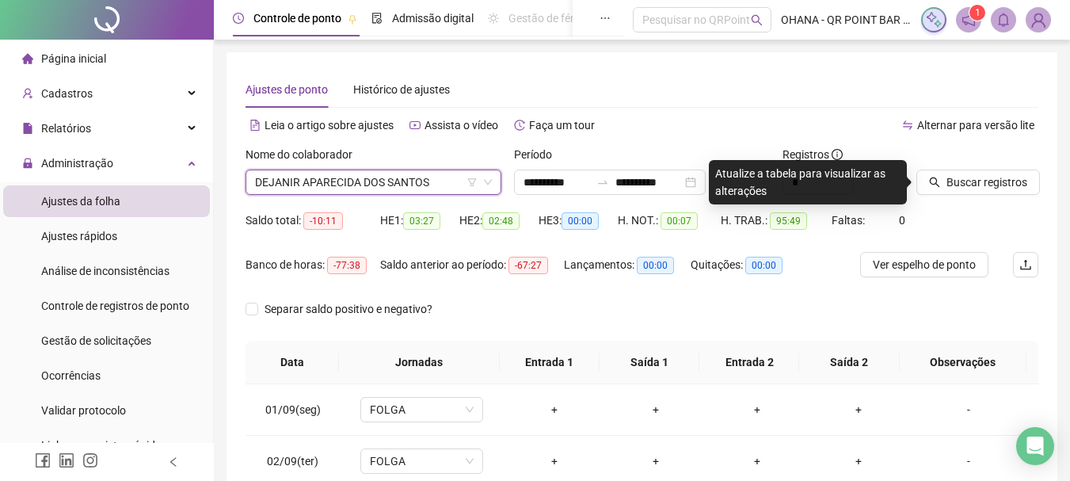
drag, startPoint x: 987, startPoint y: 176, endPoint x: 961, endPoint y: 163, distance: 28.3
click at [988, 175] on span "Buscar registros" at bounding box center [986, 181] width 81 height 17
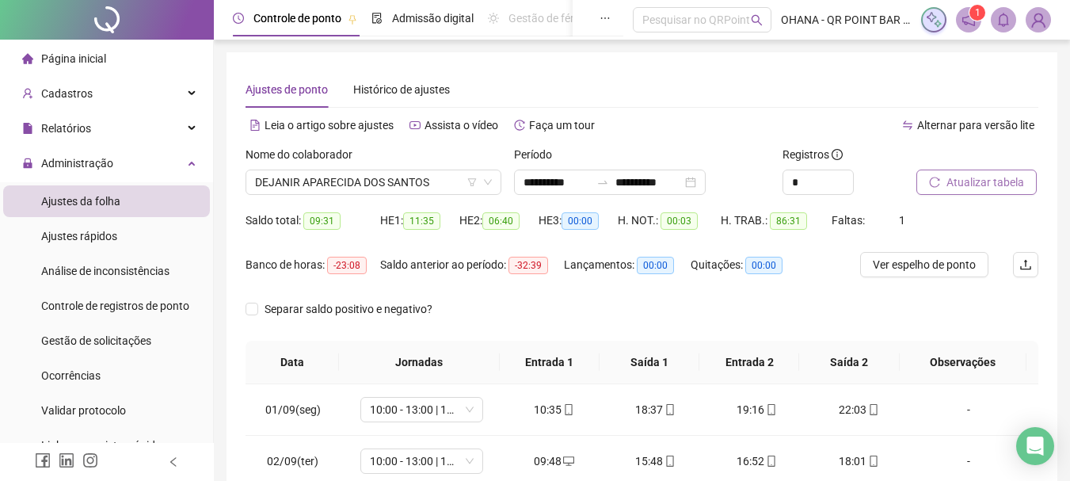
click at [976, 175] on span "Atualizar tabela" at bounding box center [985, 181] width 78 height 17
click at [964, 183] on span "Atualizar tabela" at bounding box center [985, 181] width 78 height 17
click at [437, 181] on span "DEJANIR APARECIDA DOS SANTOS" at bounding box center [373, 182] width 237 height 24
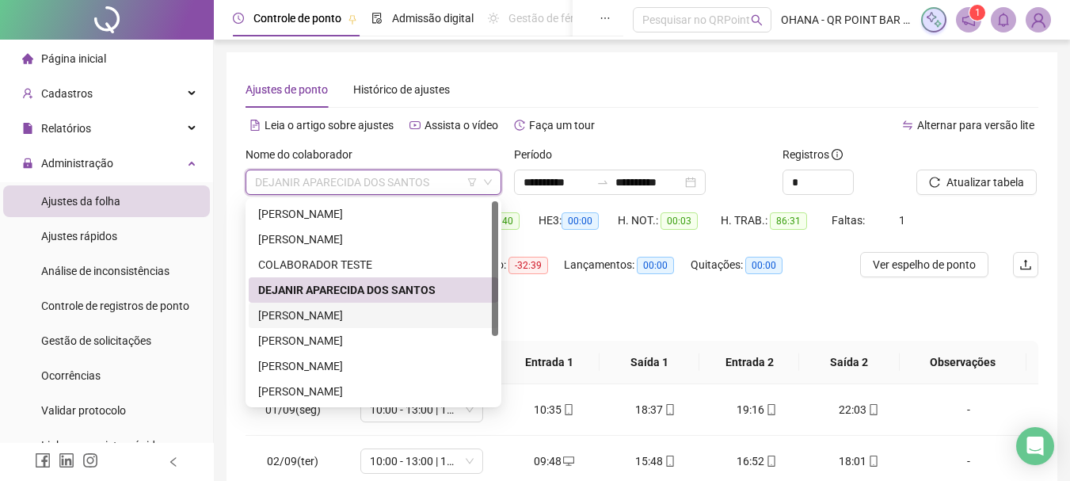
click at [334, 316] on div "[PERSON_NAME]" at bounding box center [373, 314] width 230 height 17
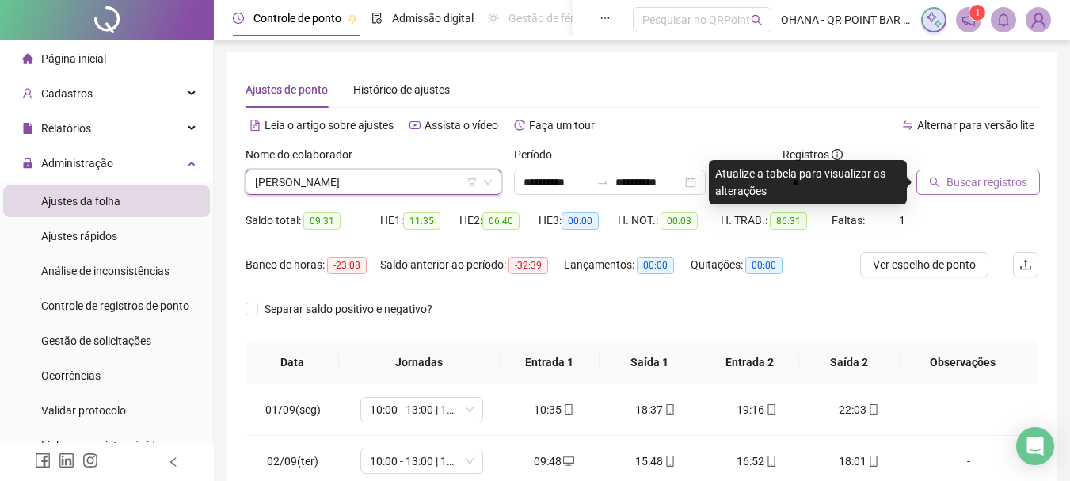
click at [958, 181] on span "Buscar registros" at bounding box center [986, 181] width 81 height 17
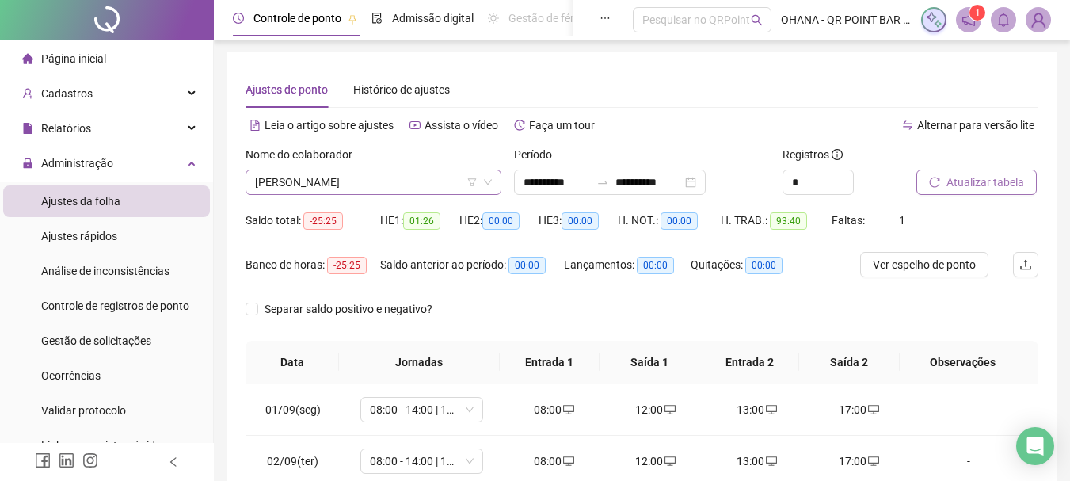
click at [415, 181] on span "[PERSON_NAME]" at bounding box center [373, 182] width 237 height 24
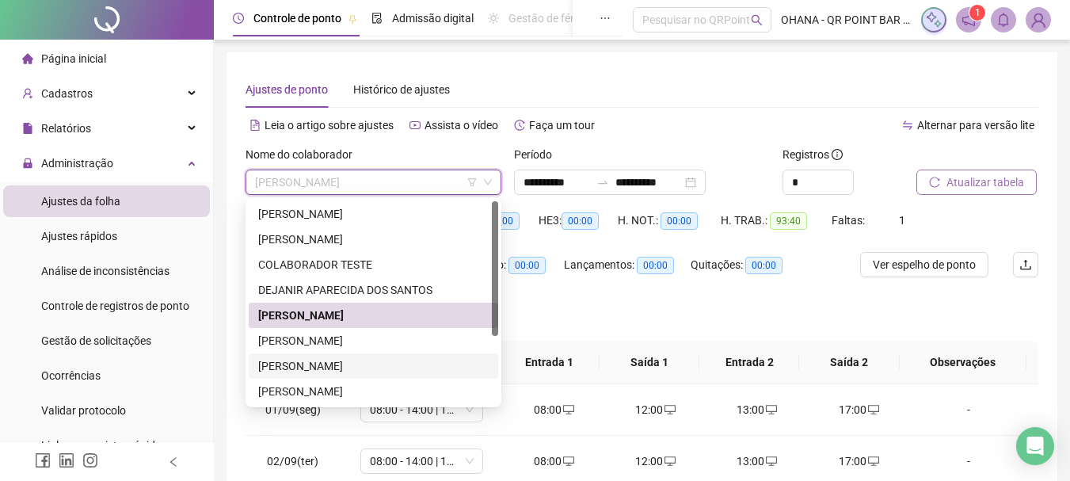
click at [359, 363] on div "[PERSON_NAME]" at bounding box center [373, 365] width 230 height 17
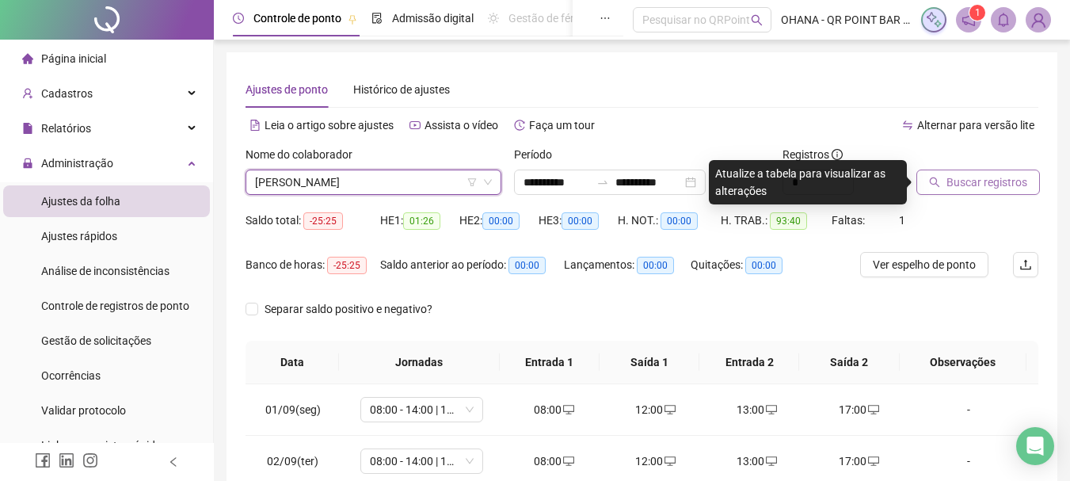
click at [999, 177] on span "Buscar registros" at bounding box center [986, 181] width 81 height 17
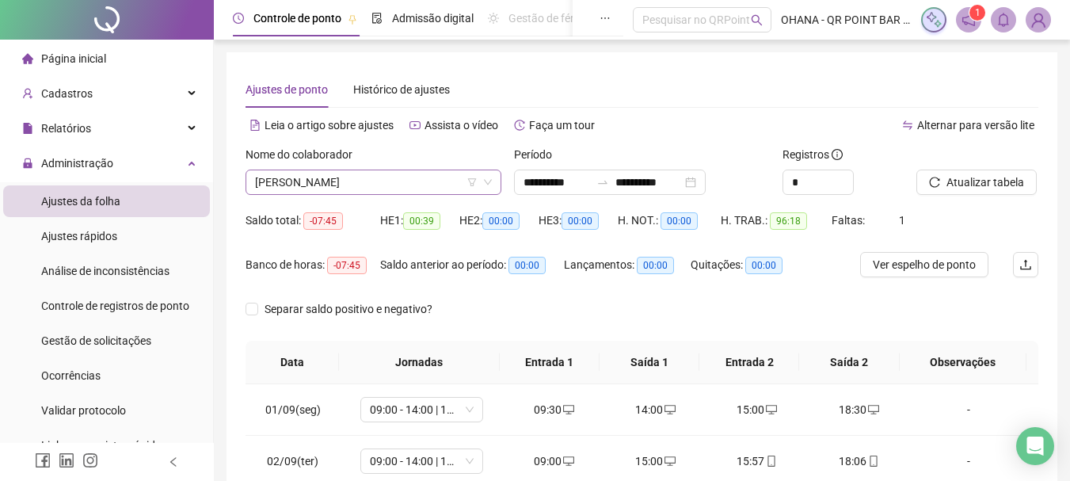
click at [446, 181] on span "[PERSON_NAME]" at bounding box center [373, 182] width 237 height 24
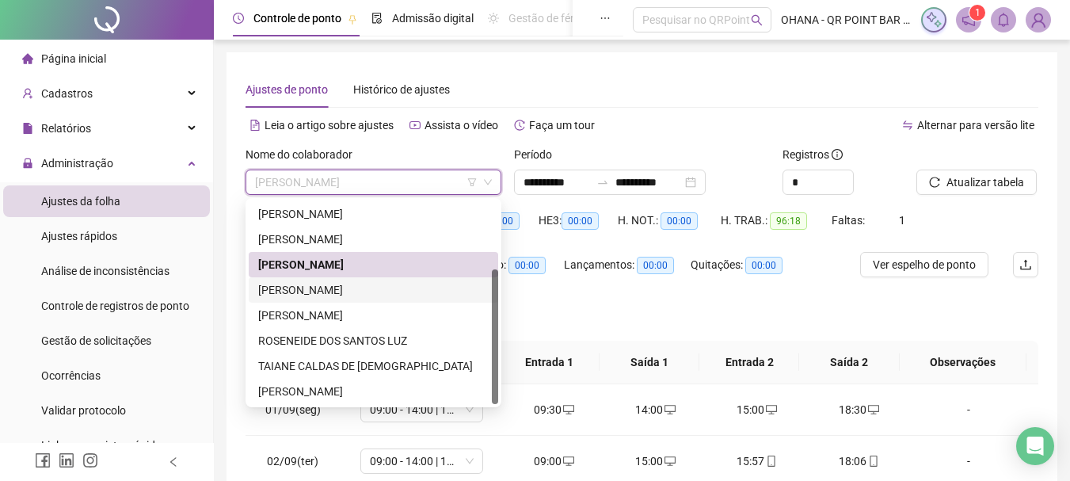
scroll to position [79, 0]
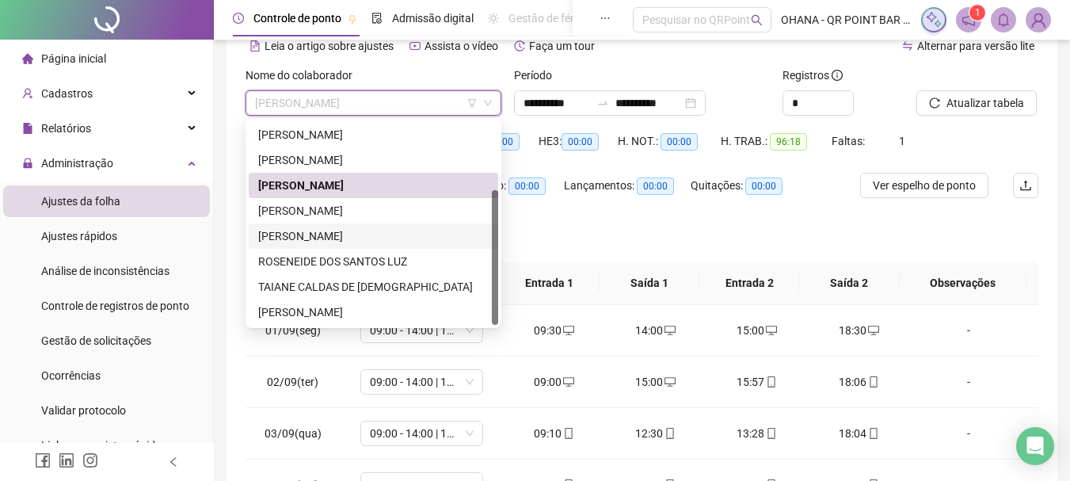
click at [356, 233] on div "[PERSON_NAME]" at bounding box center [373, 235] width 230 height 17
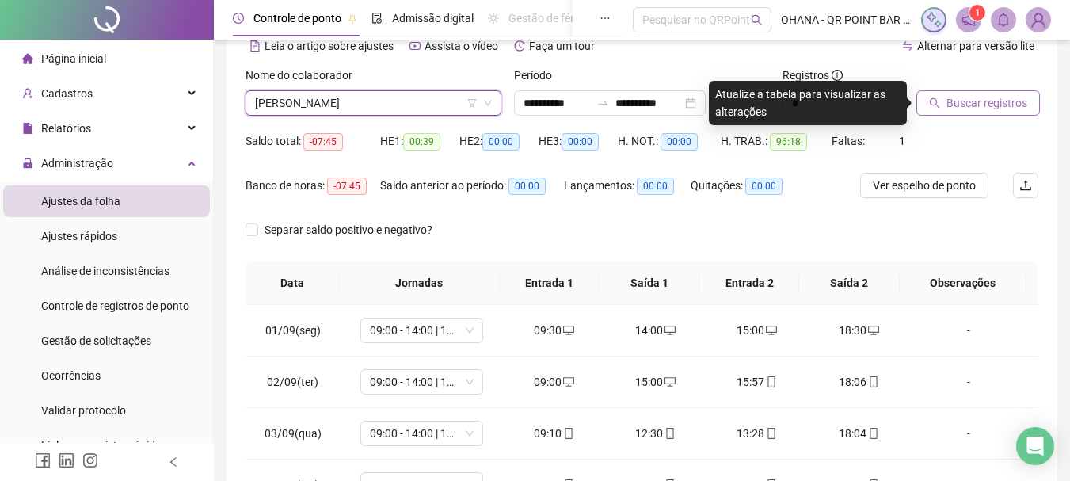
click at [981, 97] on span "Buscar registros" at bounding box center [986, 102] width 81 height 17
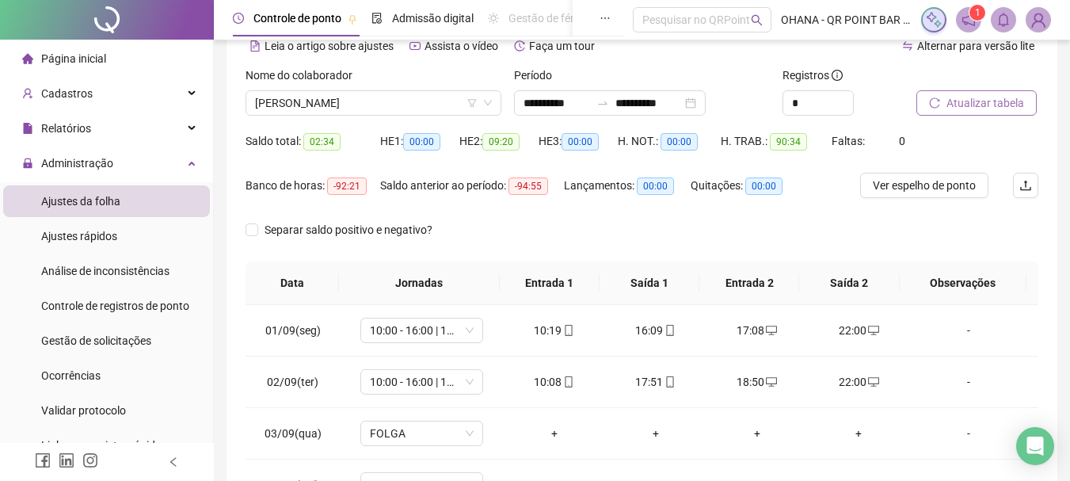
click at [998, 95] on span "Atualizar tabela" at bounding box center [985, 102] width 78 height 17
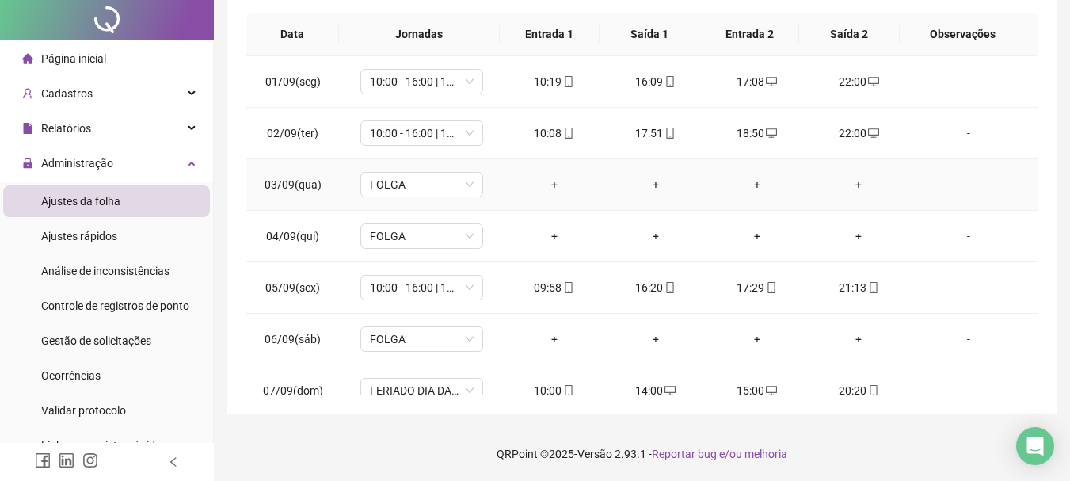
scroll to position [0, 0]
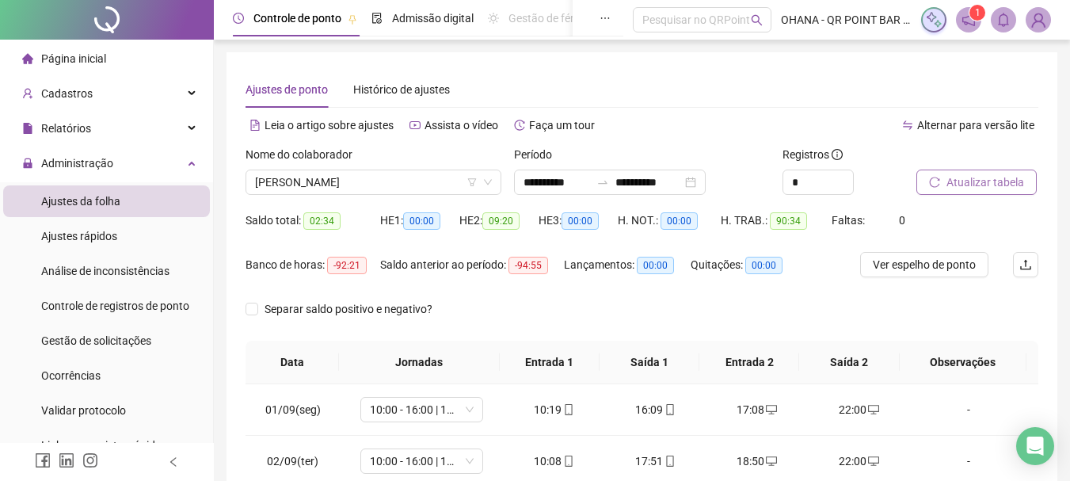
click at [984, 178] on span "Atualizar tabela" at bounding box center [985, 181] width 78 height 17
click at [418, 177] on span "[PERSON_NAME]" at bounding box center [373, 182] width 237 height 24
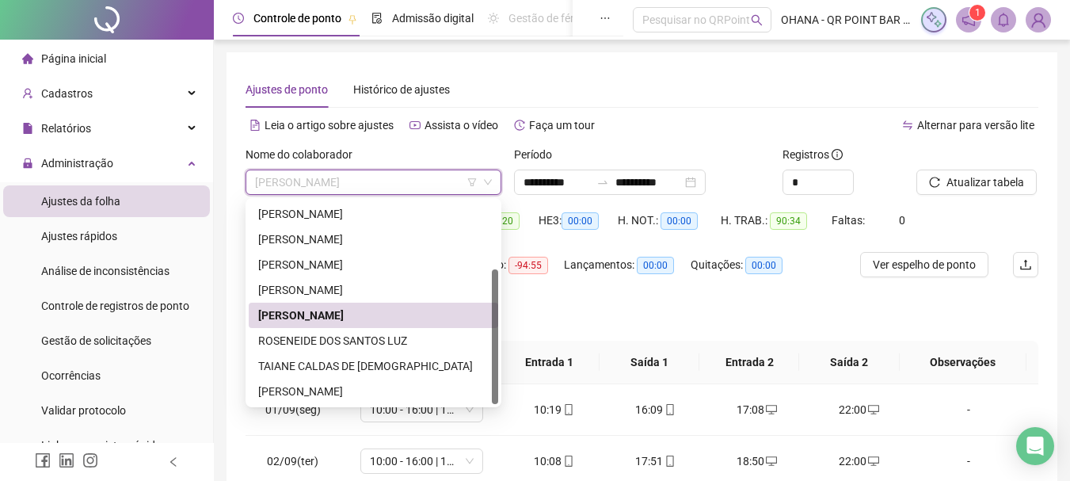
click at [617, 306] on div "Separar saldo positivo e negativo?" at bounding box center [641, 318] width 793 height 44
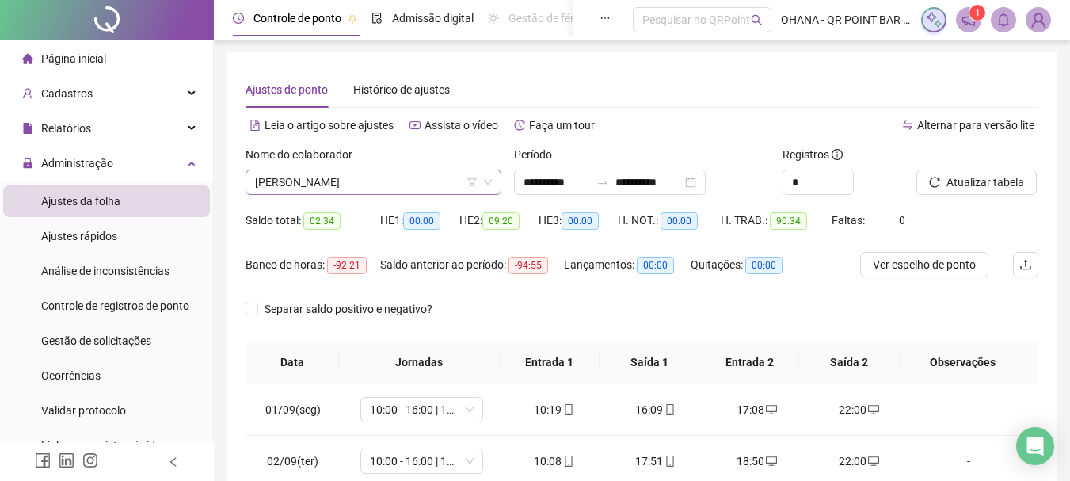
click at [421, 181] on span "[PERSON_NAME]" at bounding box center [373, 182] width 237 height 24
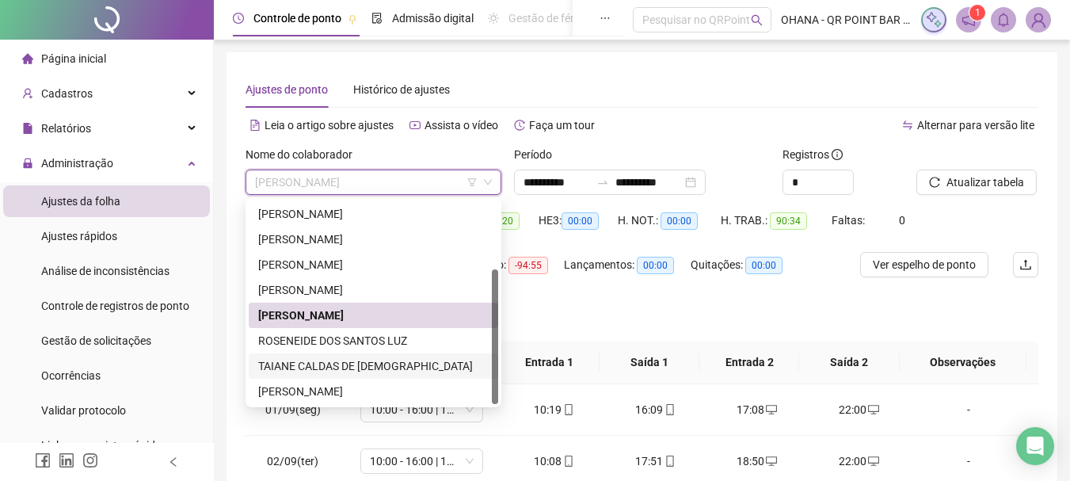
click at [356, 367] on div "TAIANE CALDAS DE [DEMOGRAPHIC_DATA]" at bounding box center [373, 365] width 230 height 17
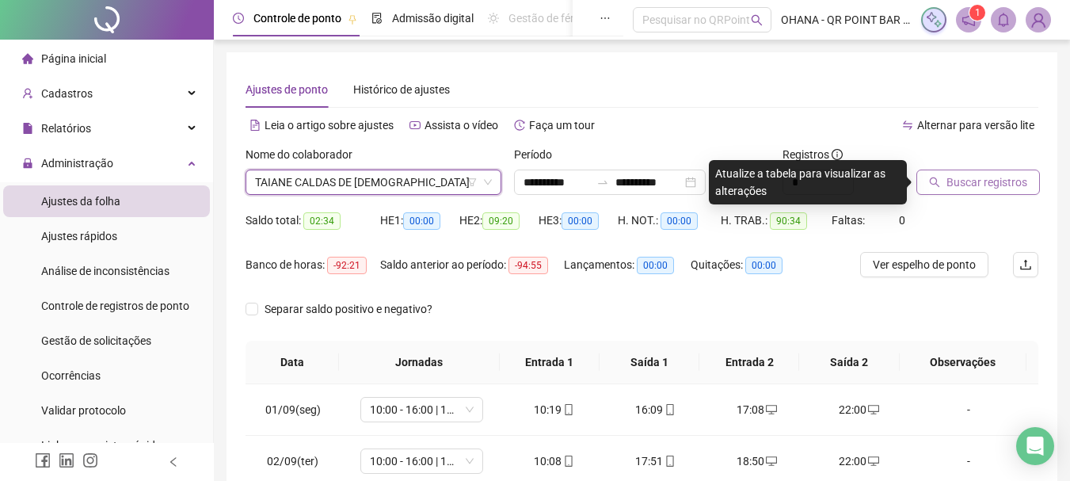
click at [964, 188] on span "Buscar registros" at bounding box center [986, 181] width 81 height 17
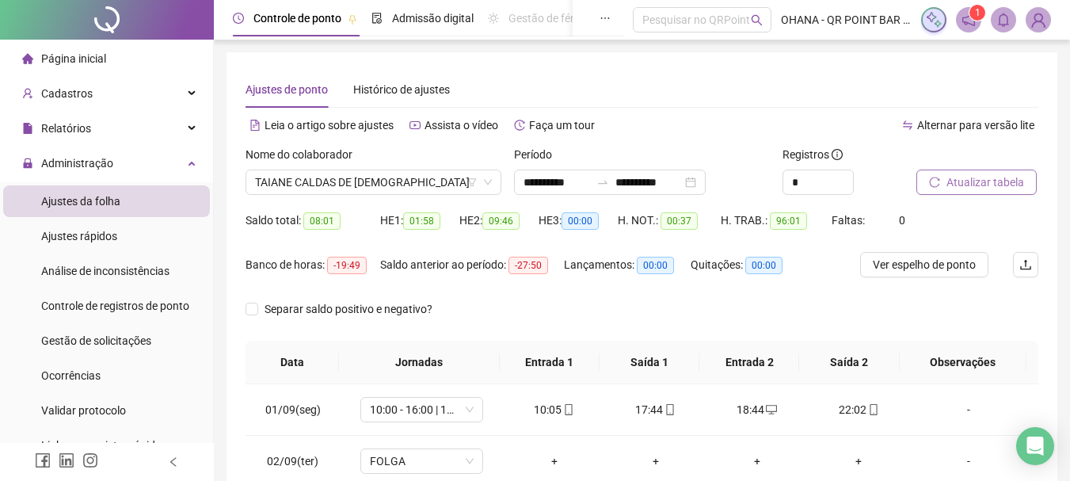
click at [976, 178] on span "Atualizar tabela" at bounding box center [985, 181] width 78 height 17
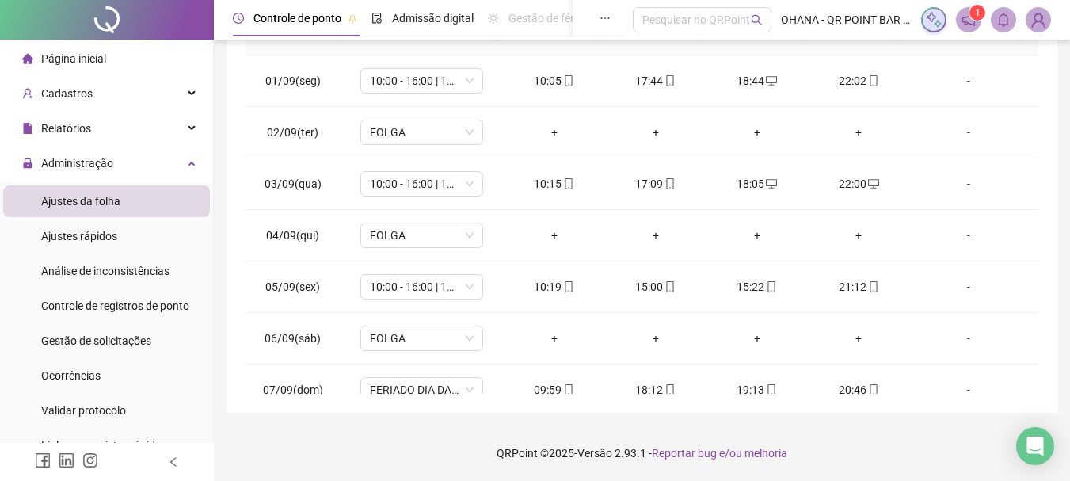
scroll to position [537, 0]
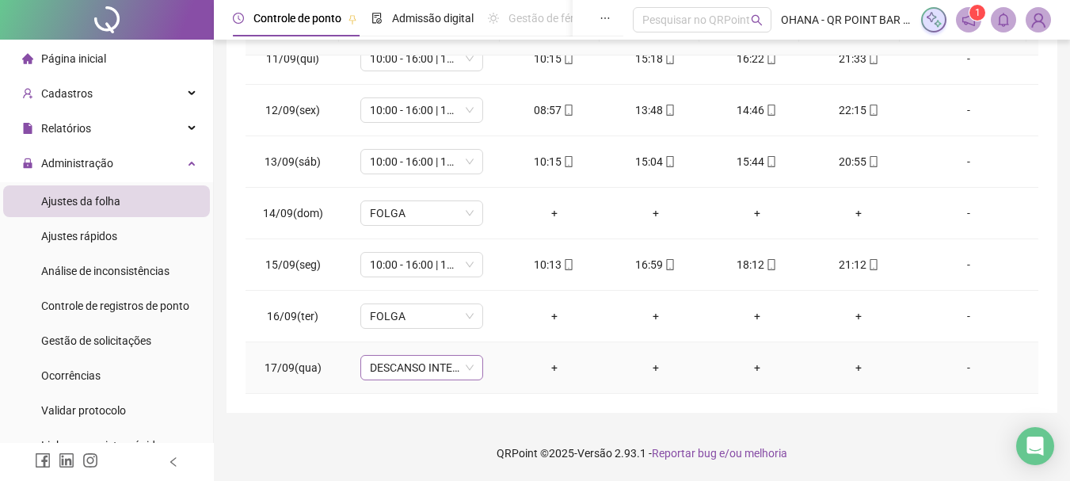
click at [440, 374] on span "DESCANSO INTER-JORNADA" at bounding box center [422, 368] width 104 height 24
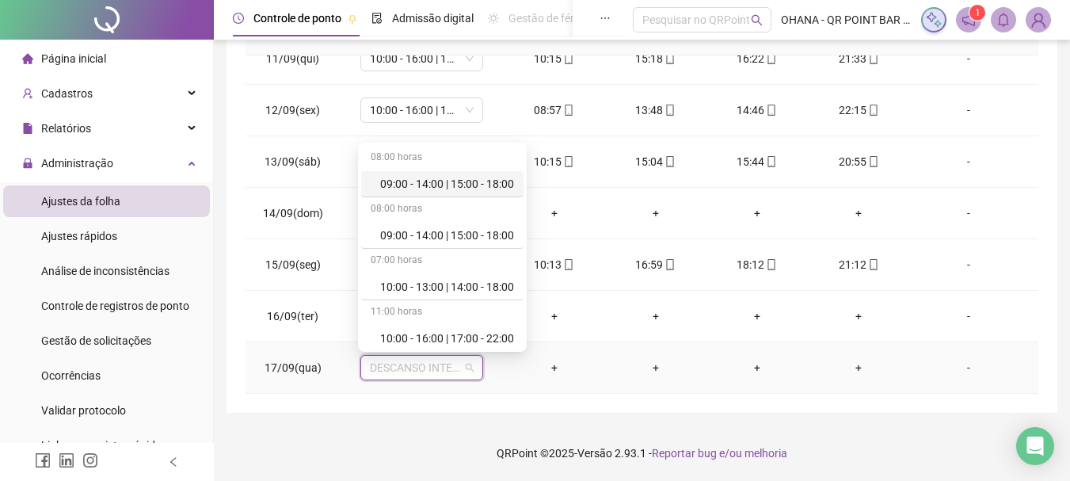
scroll to position [238, 0]
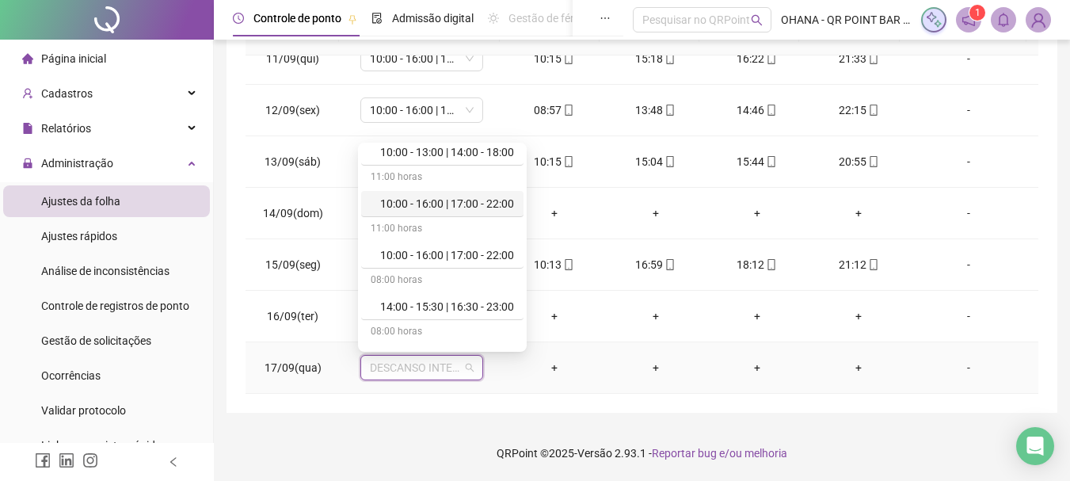
click at [469, 207] on div "10:00 - 16:00 | 17:00 - 22:00" at bounding box center [447, 203] width 134 height 17
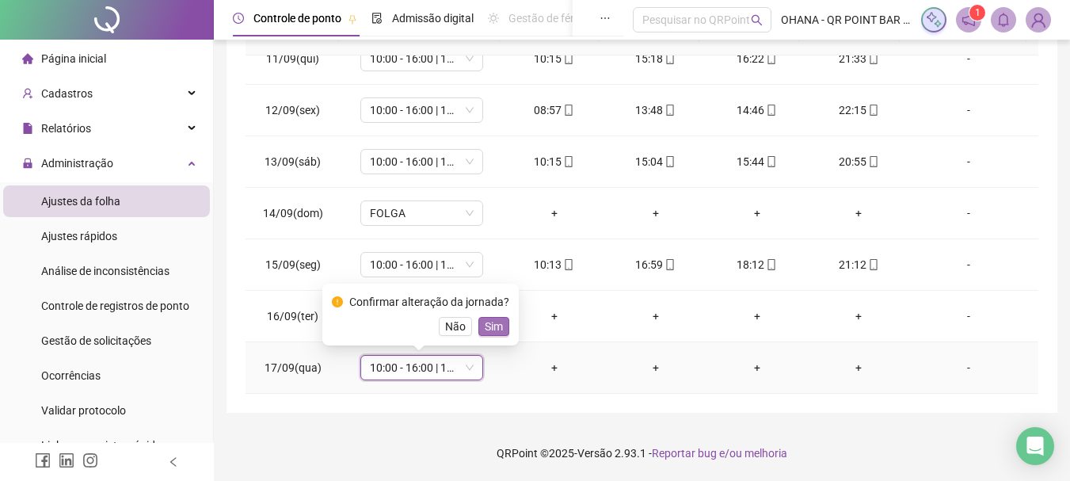
click at [488, 324] on span "Sim" at bounding box center [494, 326] width 18 height 17
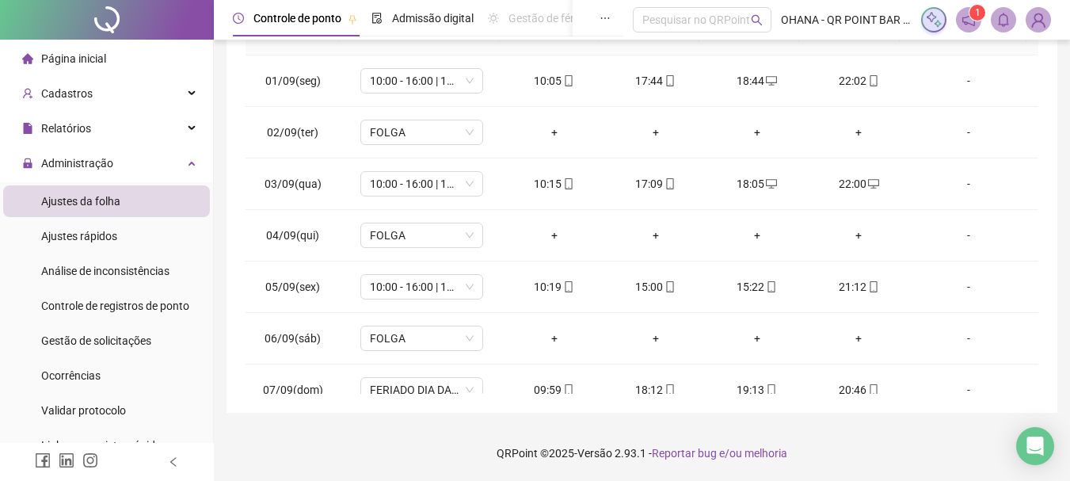
scroll to position [0, 0]
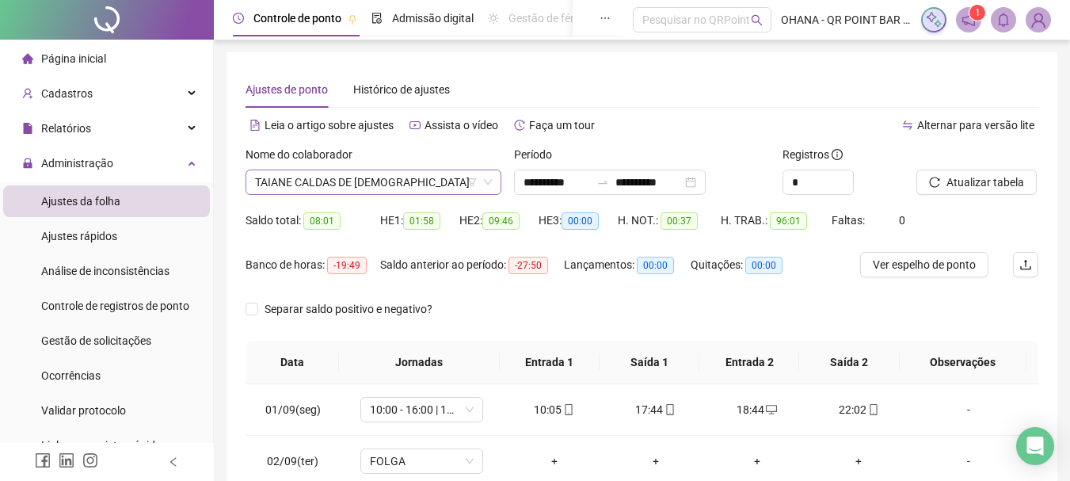
click at [423, 181] on span "TAIANE CALDAS DE [DEMOGRAPHIC_DATA]" at bounding box center [373, 182] width 237 height 24
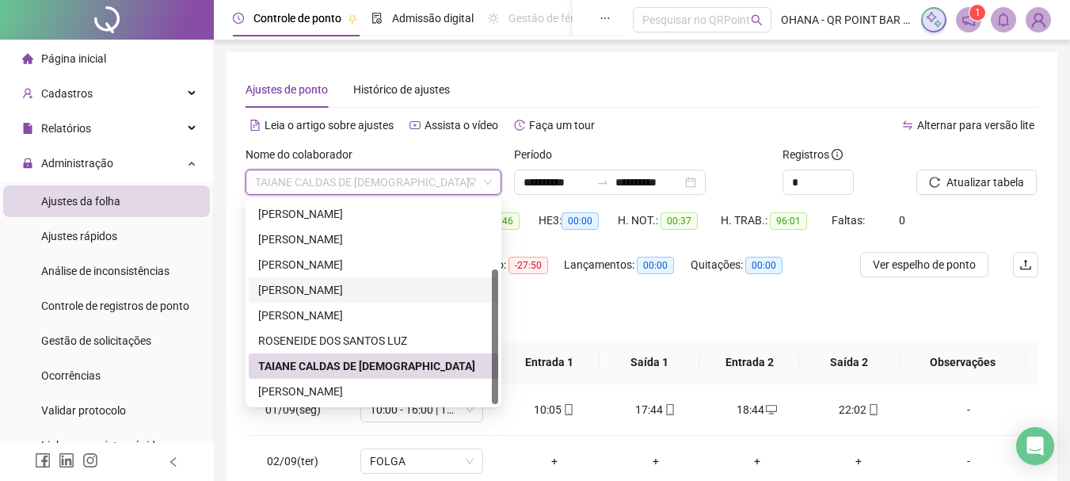
scroll to position [238, 0]
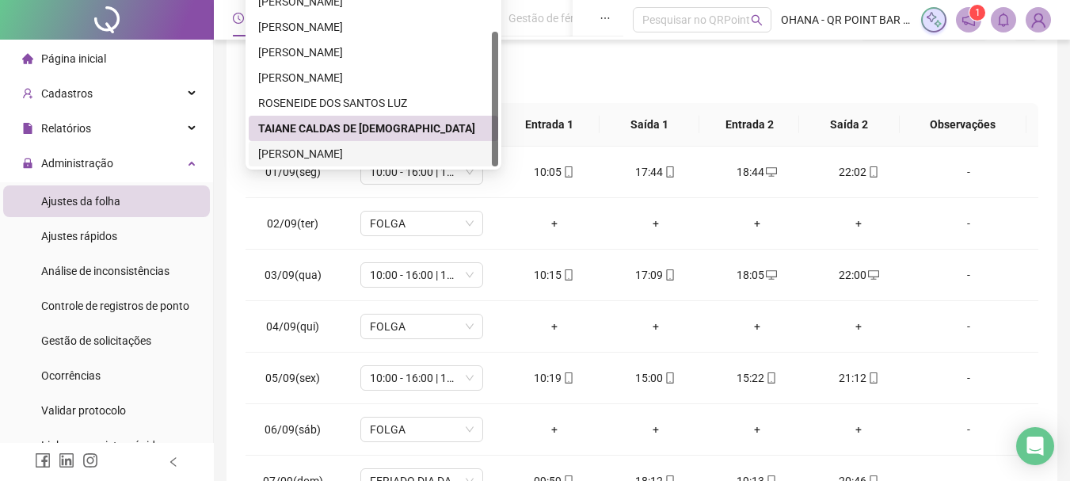
click at [339, 147] on div "[PERSON_NAME]" at bounding box center [373, 153] width 230 height 17
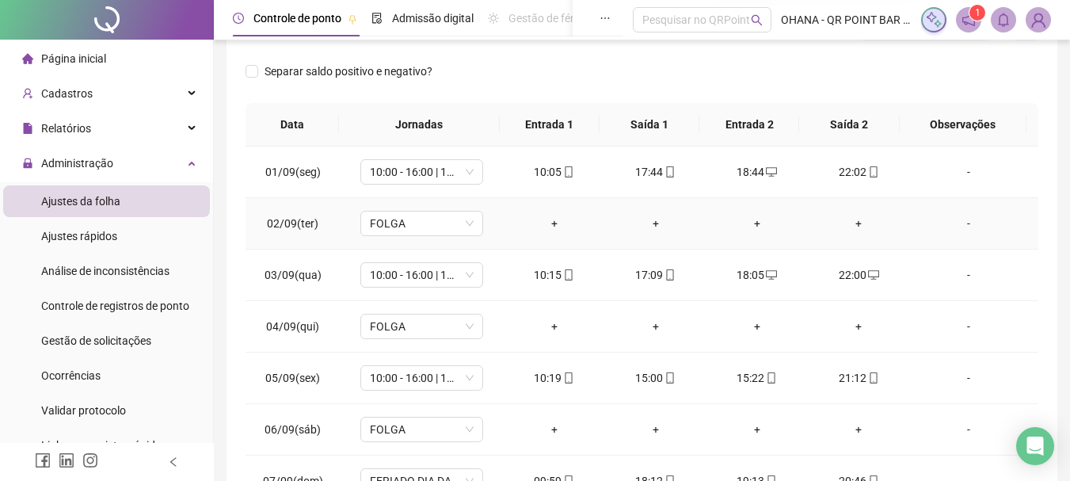
scroll to position [0, 0]
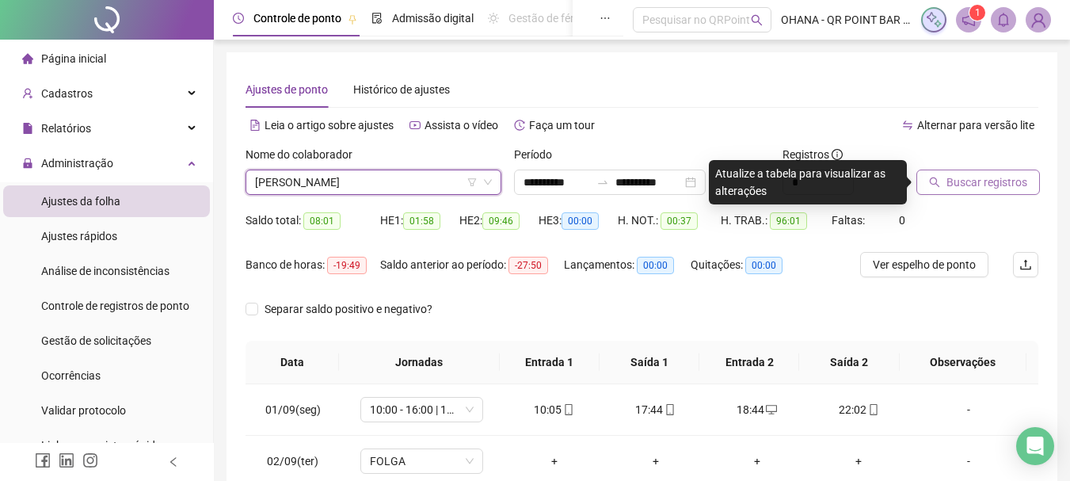
click at [1003, 175] on span "Buscar registros" at bounding box center [986, 181] width 81 height 17
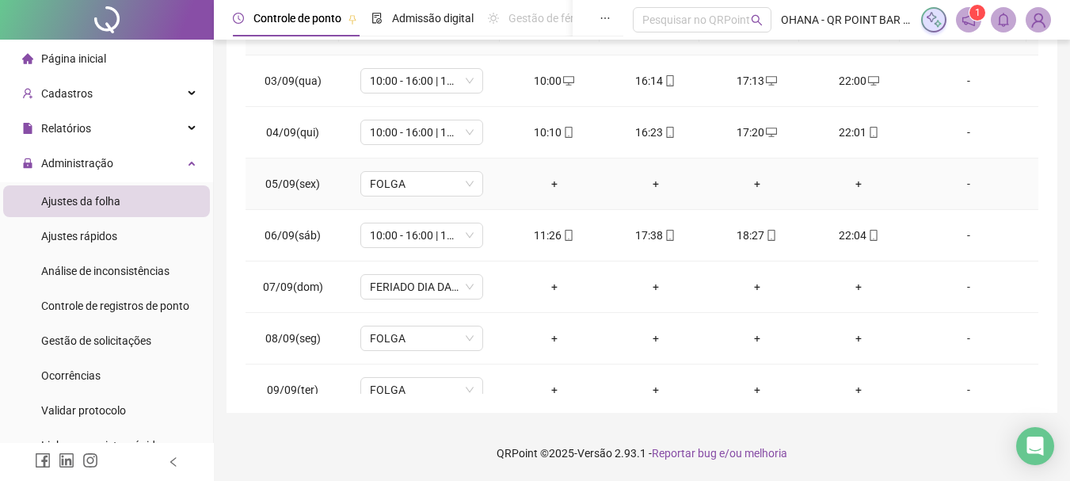
scroll to position [434, 0]
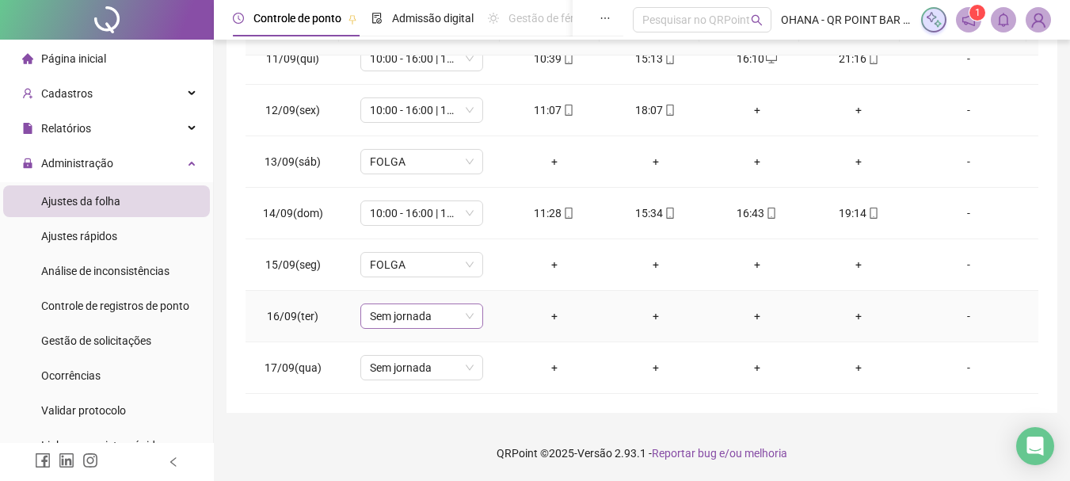
click at [423, 317] on span "Sem jornada" at bounding box center [422, 316] width 104 height 24
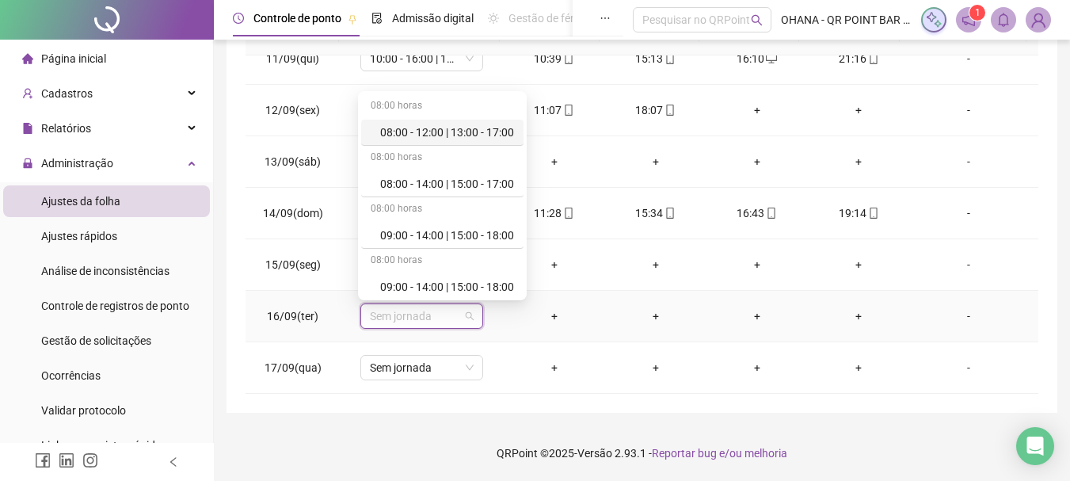
scroll to position [518, 0]
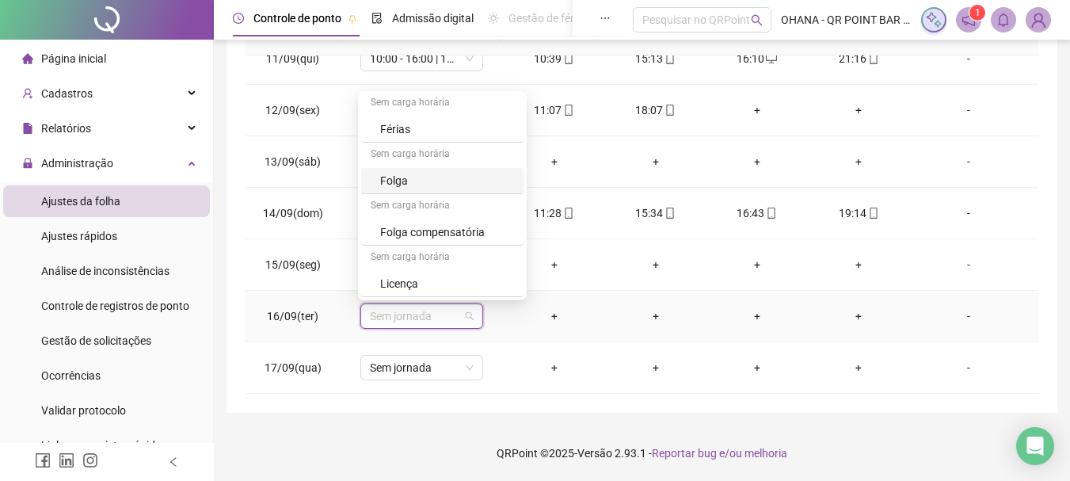
click at [410, 179] on div "Folga" at bounding box center [447, 180] width 134 height 17
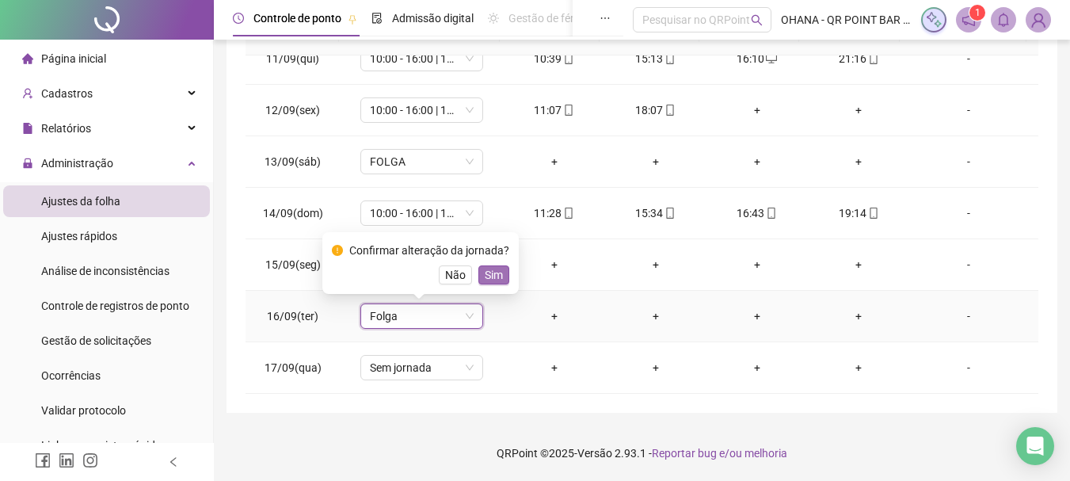
click at [490, 275] on span "Sim" at bounding box center [494, 274] width 18 height 17
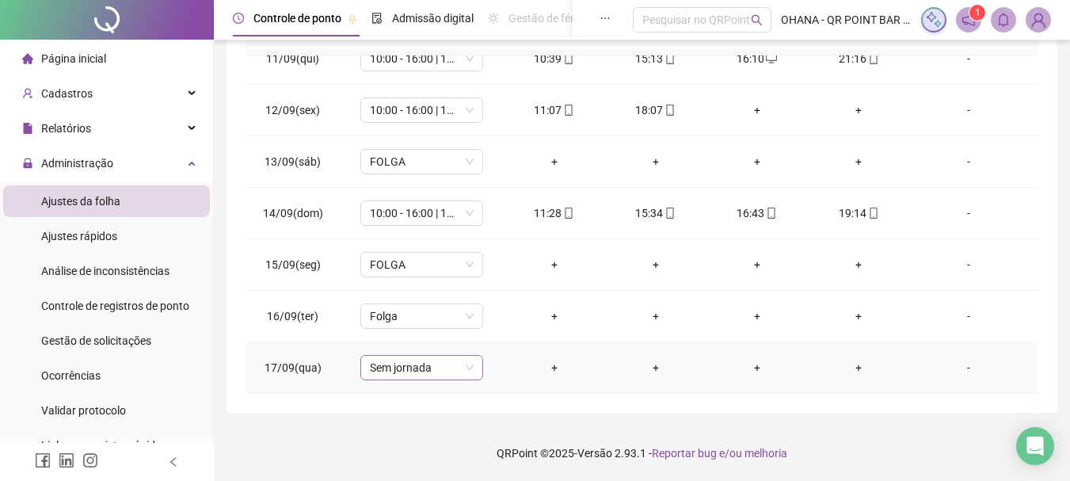
click at [424, 371] on span "Sem jornada" at bounding box center [422, 368] width 104 height 24
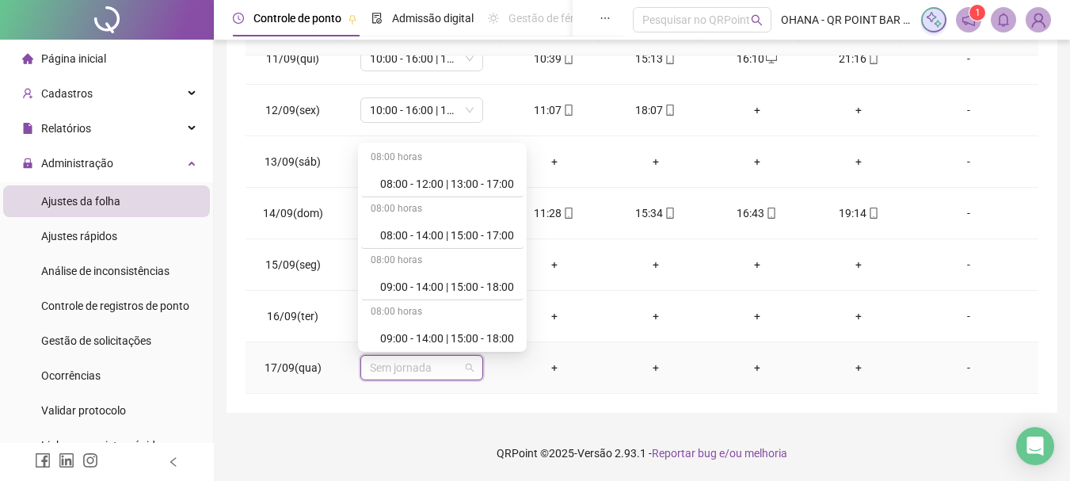
scroll to position [317, 0]
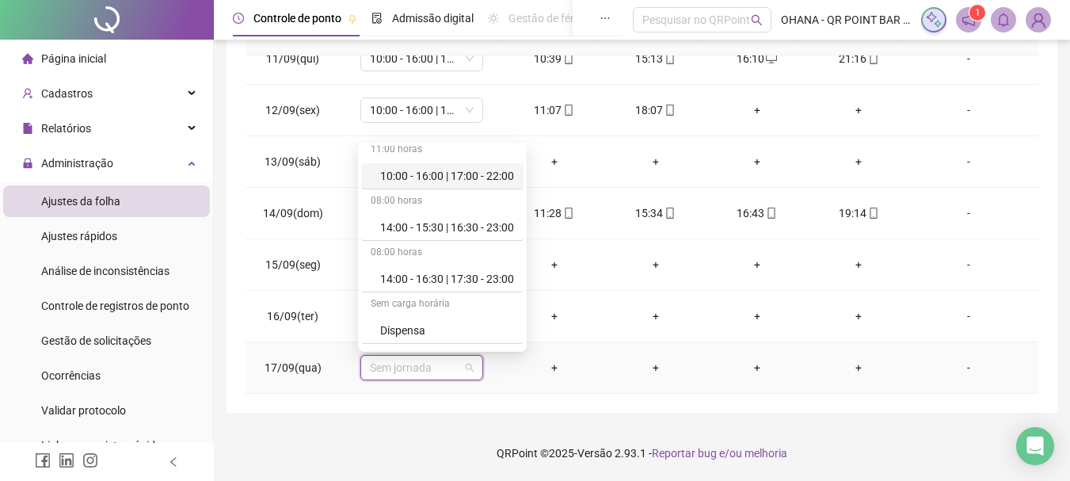
click at [474, 178] on div "10:00 - 16:00 | 17:00 - 22:00" at bounding box center [447, 175] width 134 height 17
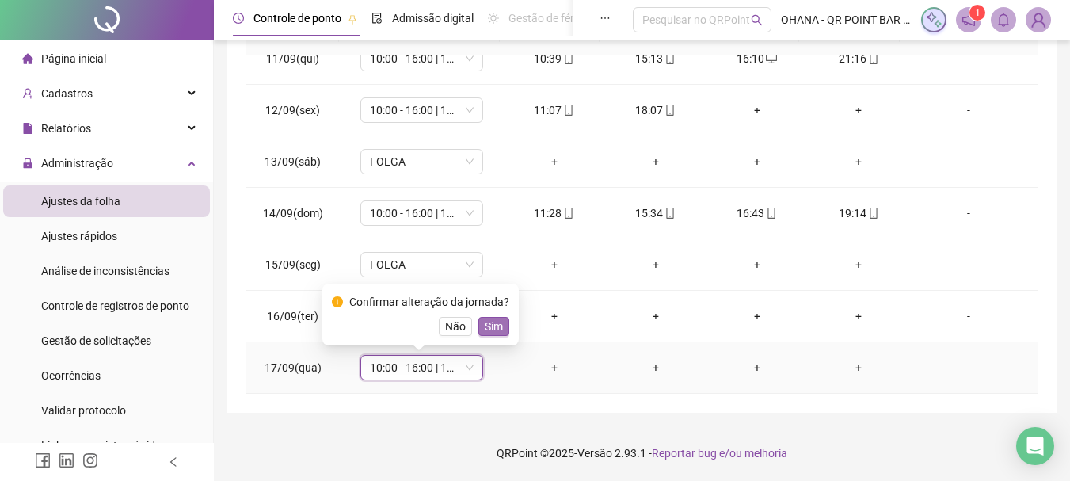
click at [497, 327] on span "Sim" at bounding box center [494, 326] width 18 height 17
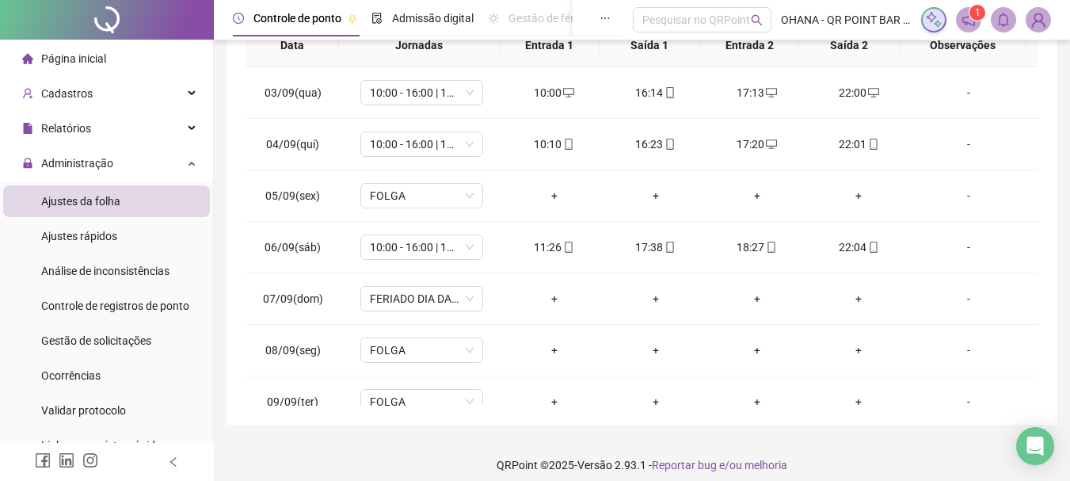
scroll to position [0, 0]
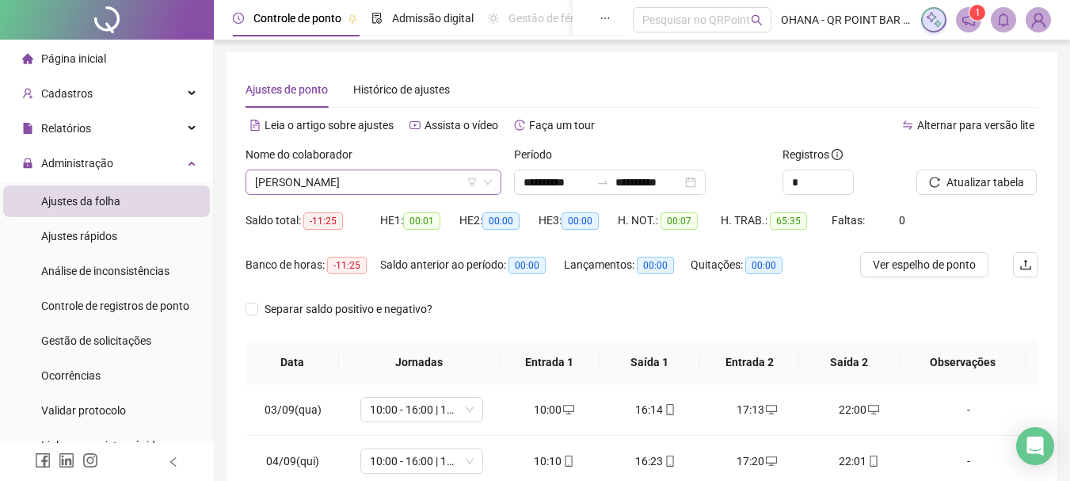
click at [390, 169] on div "[PERSON_NAME]" at bounding box center [373, 181] width 256 height 25
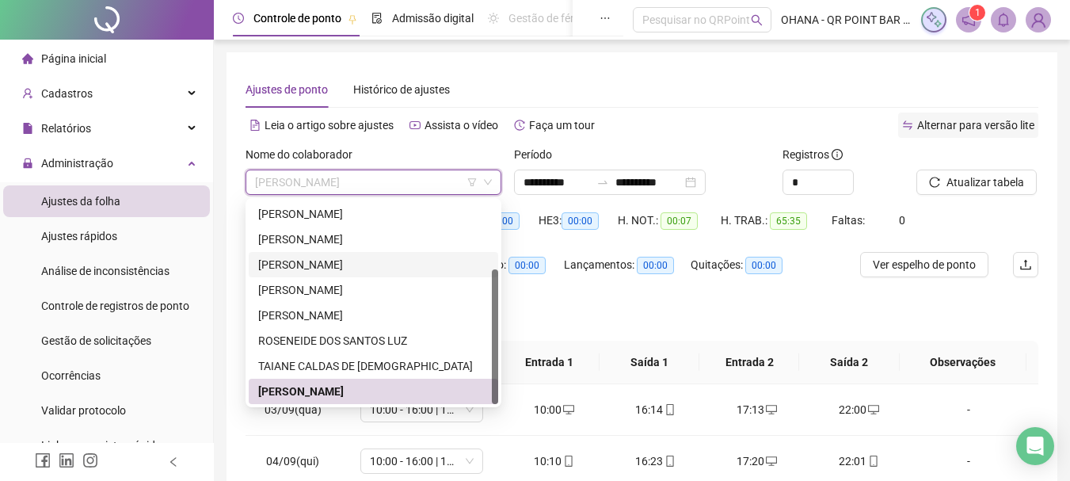
drag, startPoint x: 335, startPoint y: 269, endPoint x: 1002, endPoint y: 126, distance: 682.0
click at [335, 269] on div "[PERSON_NAME]" at bounding box center [373, 264] width 230 height 17
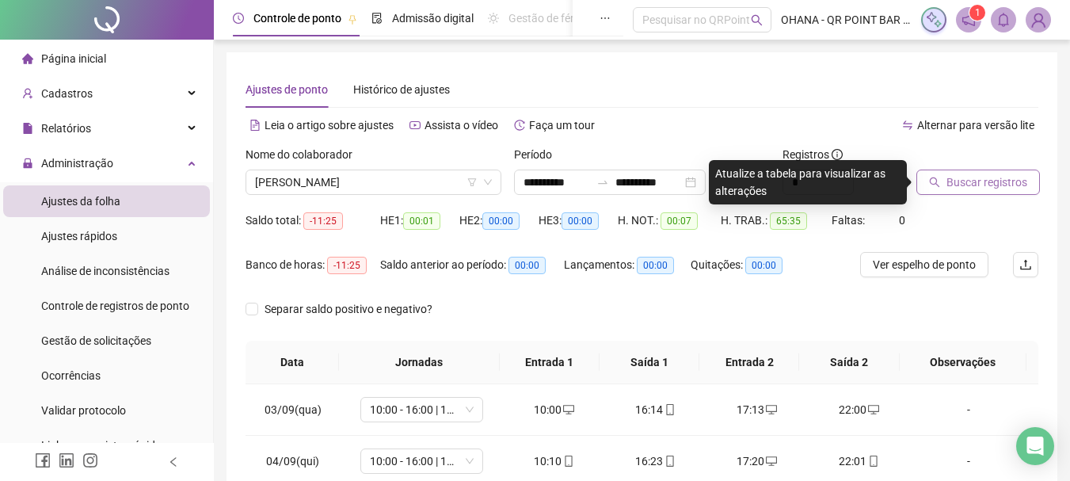
click at [984, 181] on span "Buscar registros" at bounding box center [986, 181] width 81 height 17
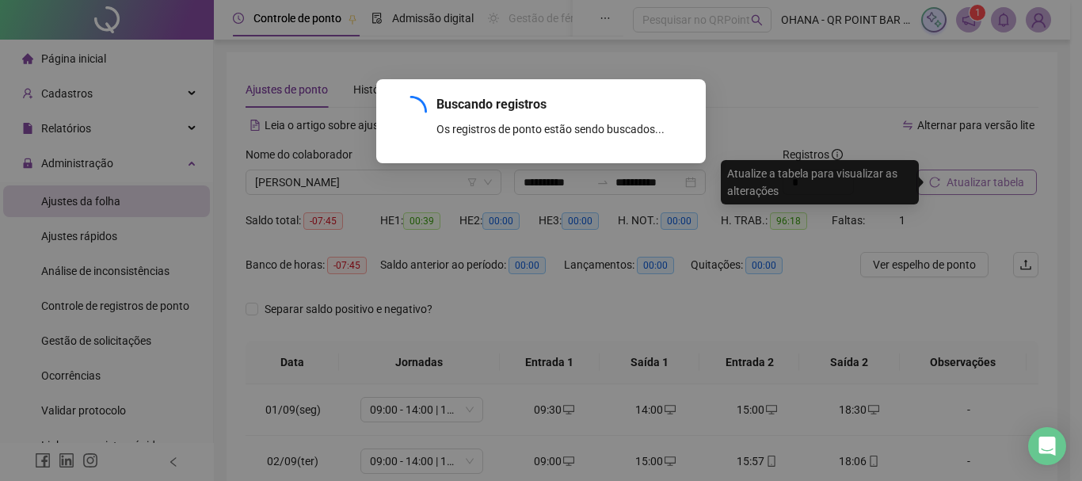
click at [984, 187] on div "Buscando registros Os registros de ponto estão sendo buscados... OK" at bounding box center [541, 240] width 1082 height 481
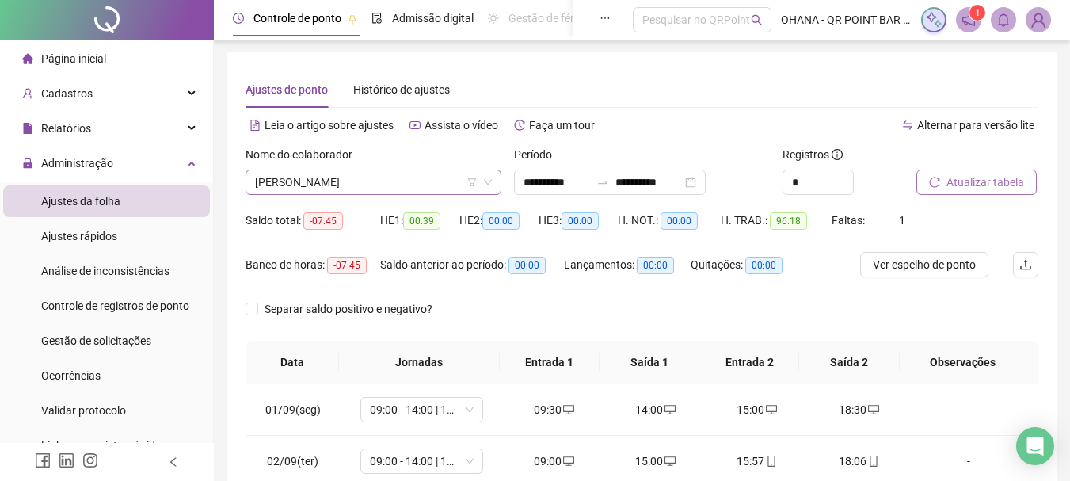
click at [398, 180] on span "[PERSON_NAME]" at bounding box center [373, 182] width 237 height 24
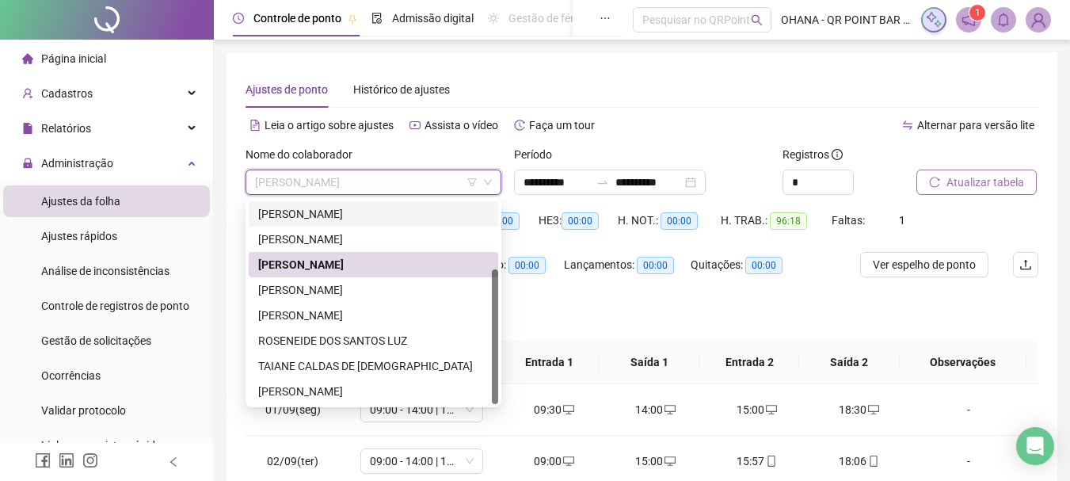
click at [352, 219] on div "[PERSON_NAME]" at bounding box center [373, 213] width 230 height 17
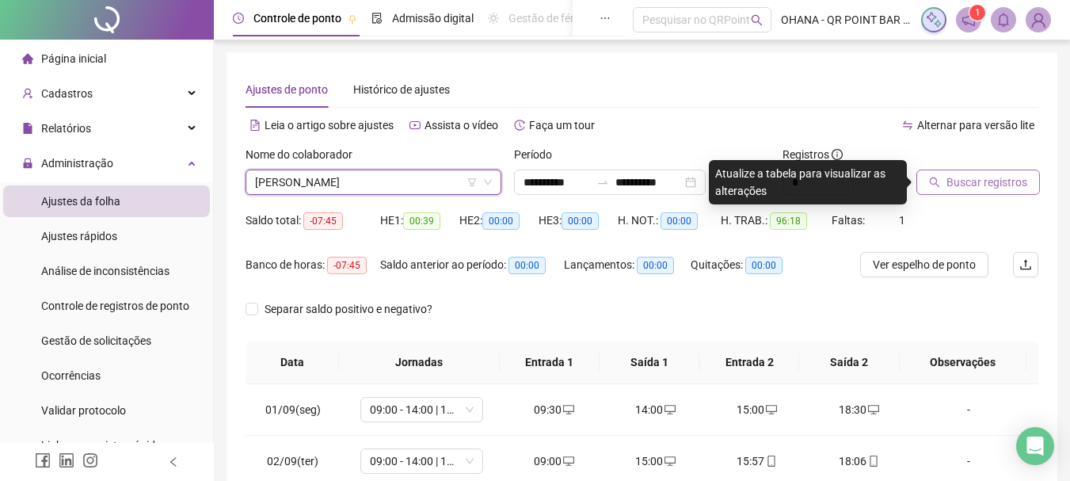
click at [993, 179] on span "Buscar registros" at bounding box center [986, 181] width 81 height 17
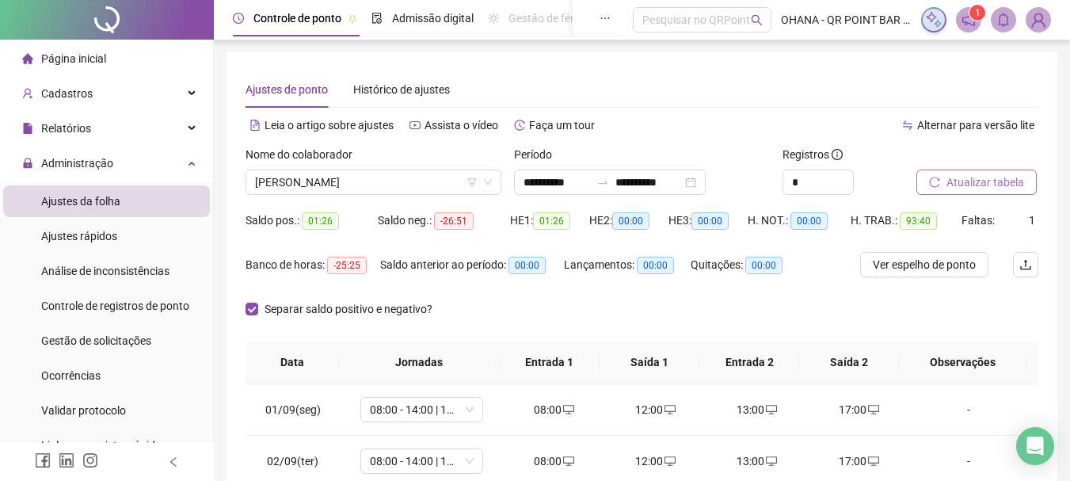
click at [1003, 185] on span "Atualizar tabela" at bounding box center [985, 181] width 78 height 17
click at [999, 175] on span "Atualizar tabela" at bounding box center [985, 181] width 78 height 17
click at [997, 187] on span "Atualizar tabela" at bounding box center [985, 181] width 78 height 17
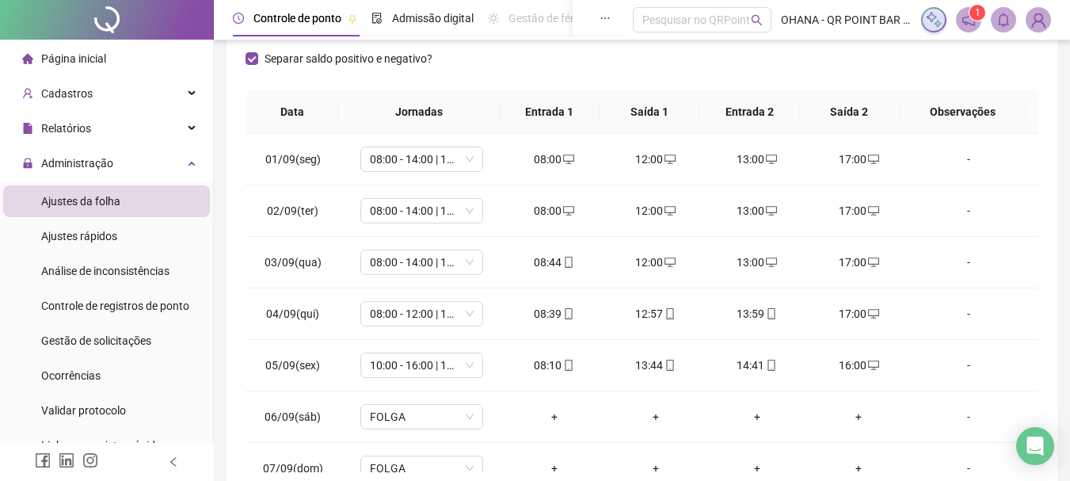
scroll to position [249, 0]
